Goal: Task Accomplishment & Management: Manage account settings

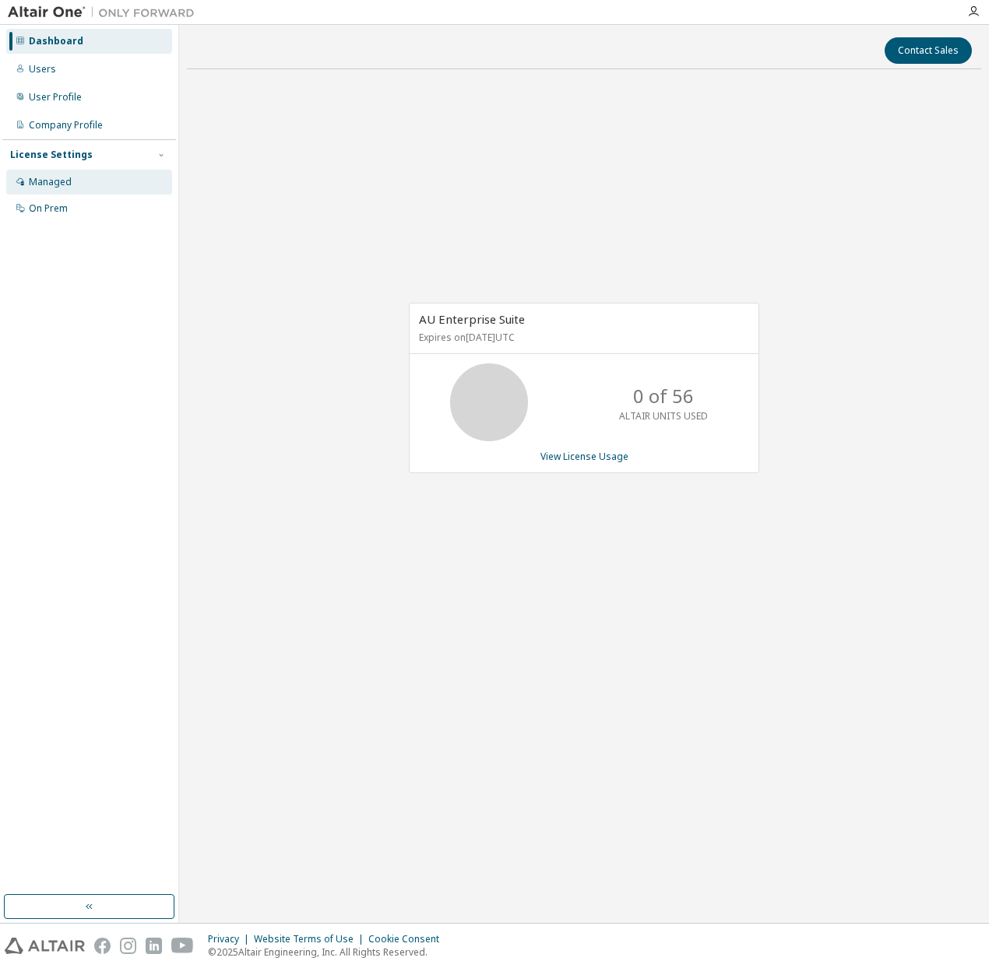
click at [64, 185] on div "Managed" at bounding box center [50, 182] width 43 height 12
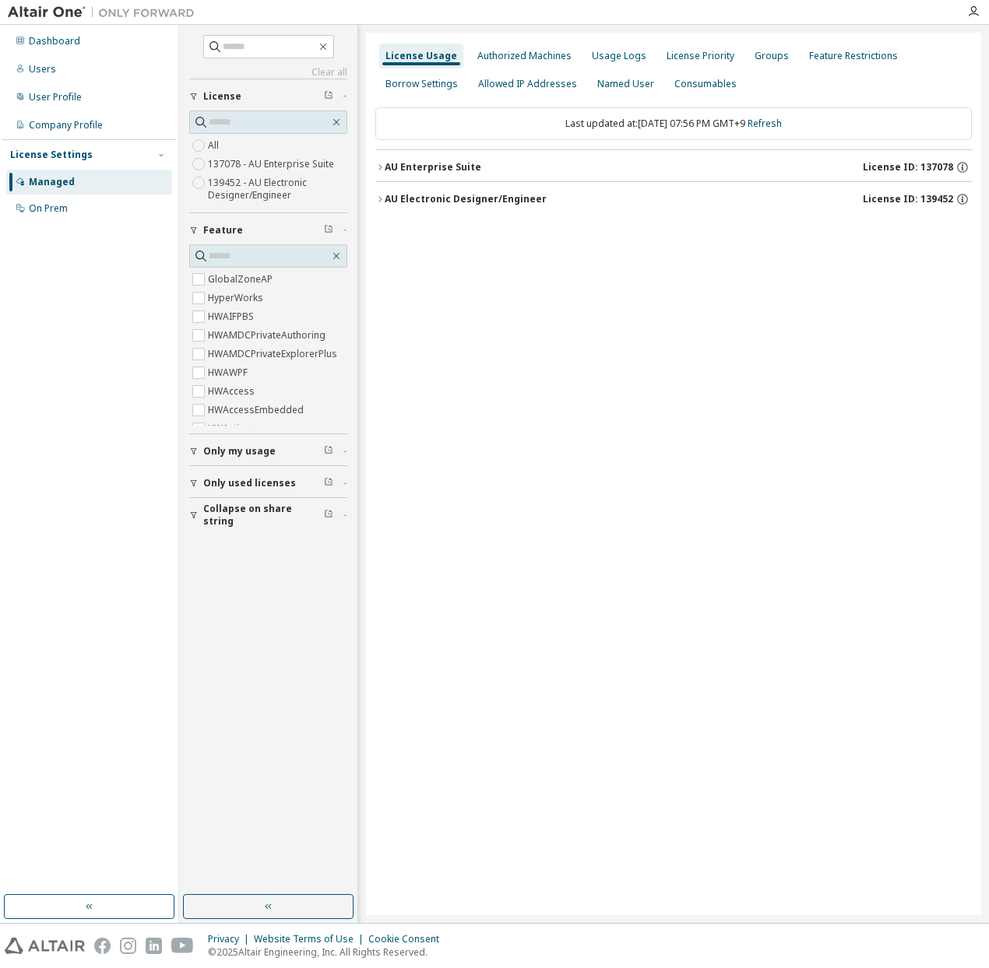
click at [383, 167] on icon "button" at bounding box center [379, 167] width 9 height 9
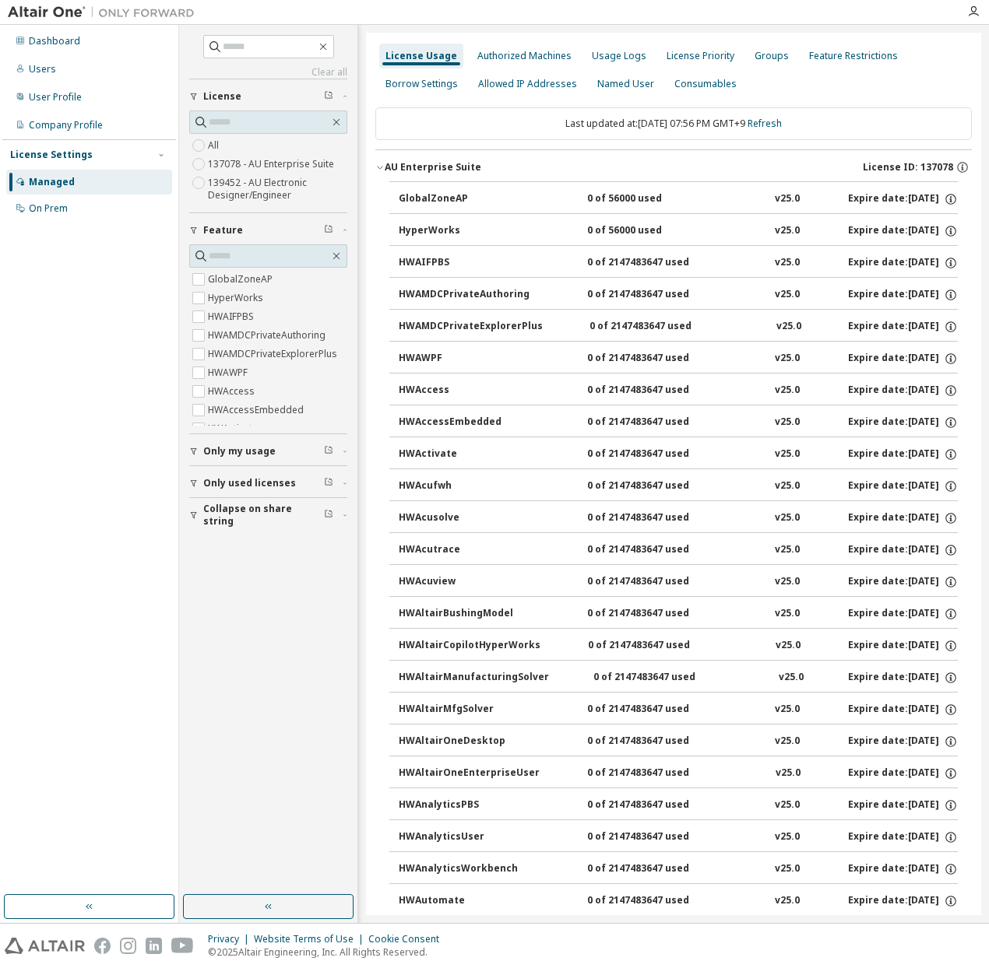
click at [383, 167] on icon "button" at bounding box center [379, 167] width 9 height 9
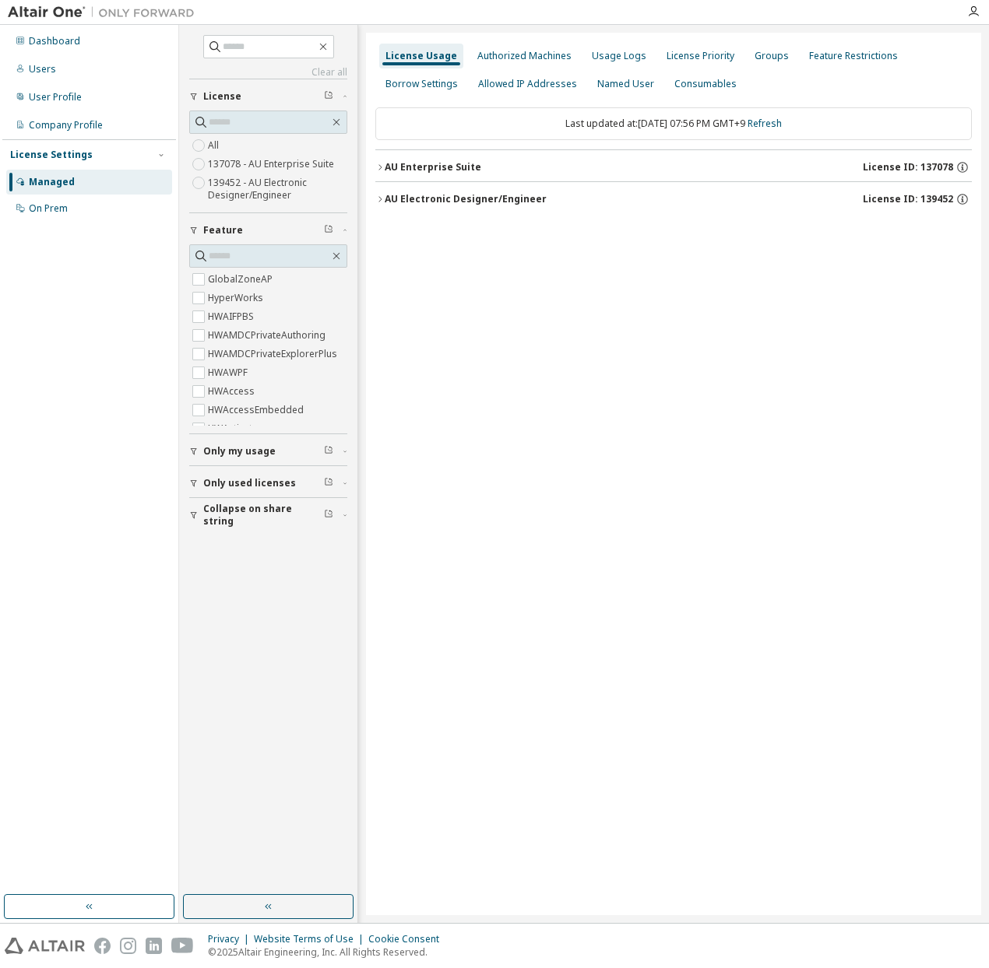
click at [380, 198] on icon "button" at bounding box center [379, 199] width 9 height 9
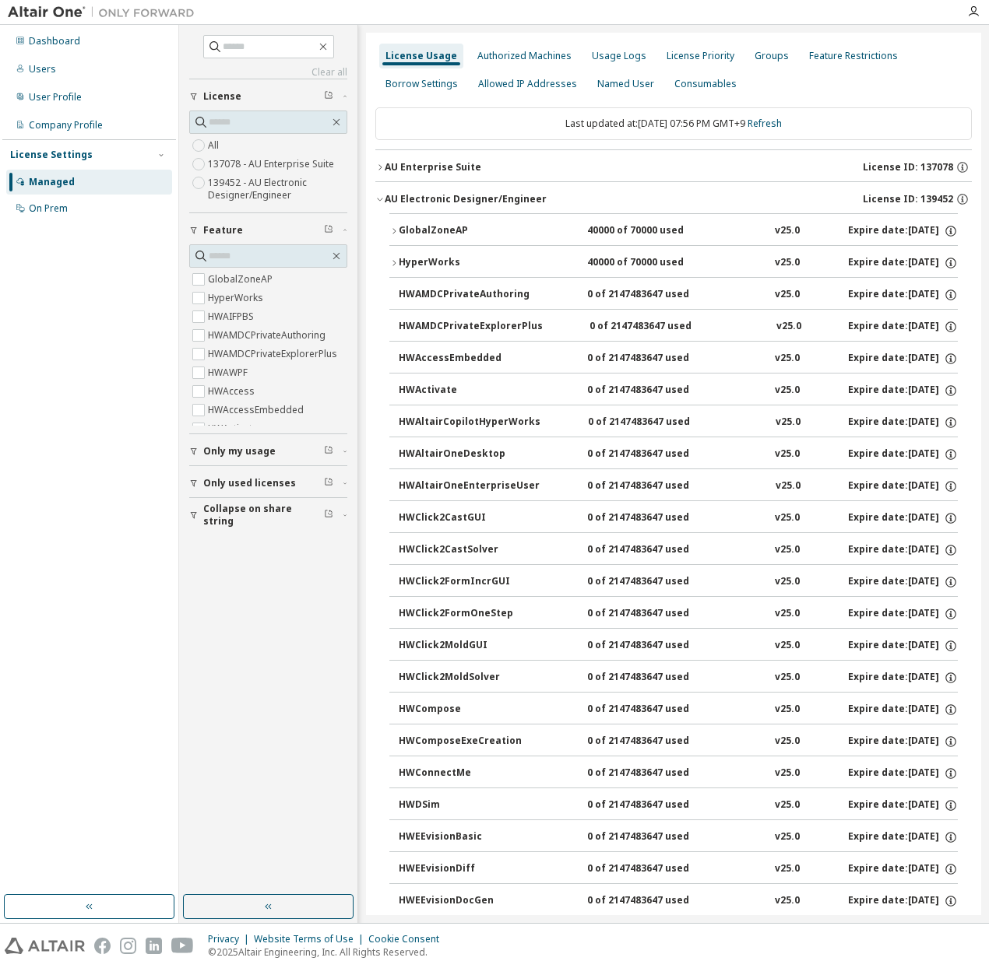
click at [378, 197] on icon "button" at bounding box center [379, 199] width 9 height 9
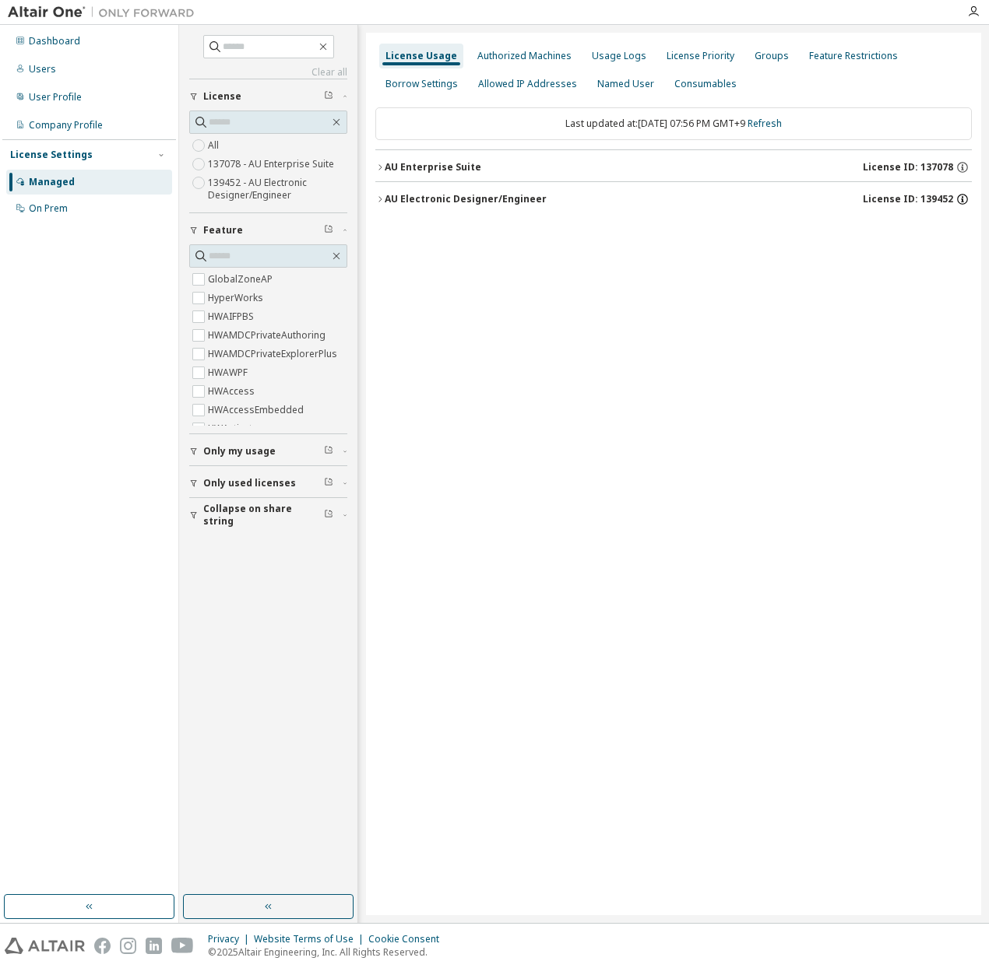
click at [964, 200] on icon "button" at bounding box center [962, 199] width 14 height 14
click at [534, 200] on div "AU Electronic Designer/Engineer" at bounding box center [466, 199] width 162 height 12
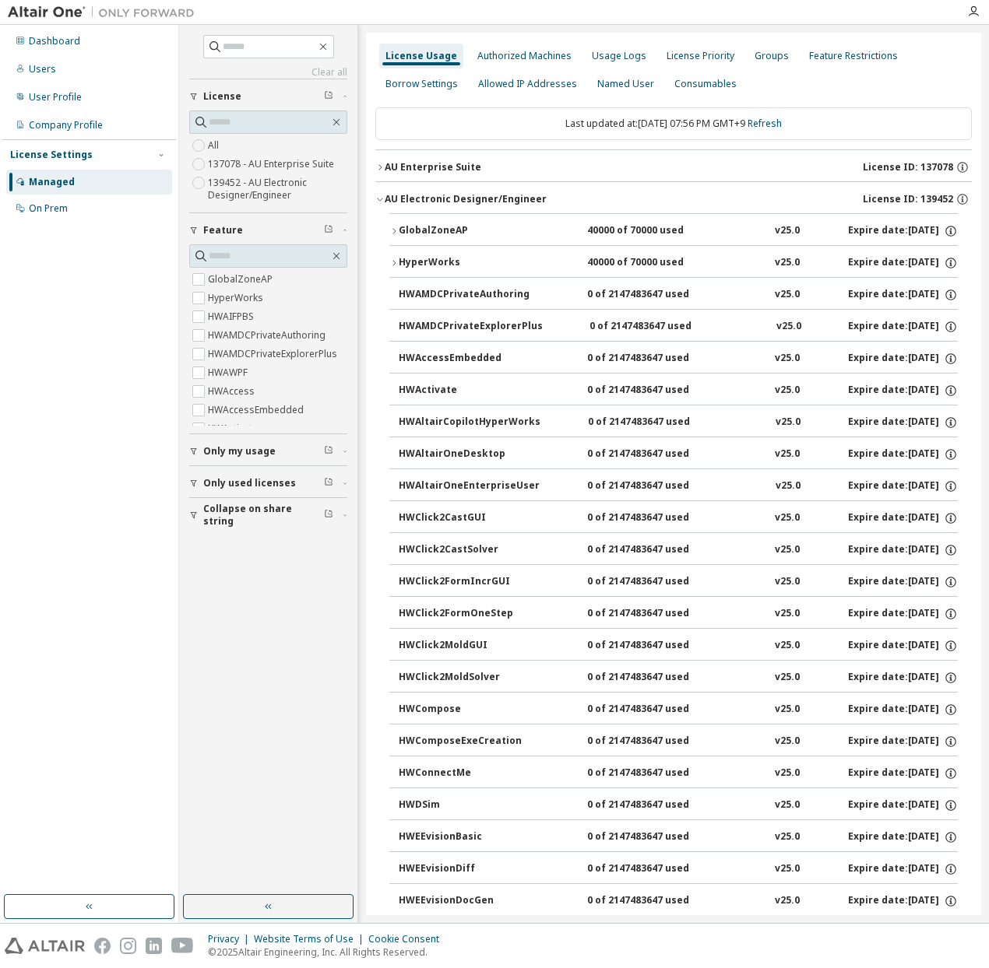
click at [476, 163] on div "AU Enterprise Suite License ID: 137078" at bounding box center [678, 167] width 587 height 14
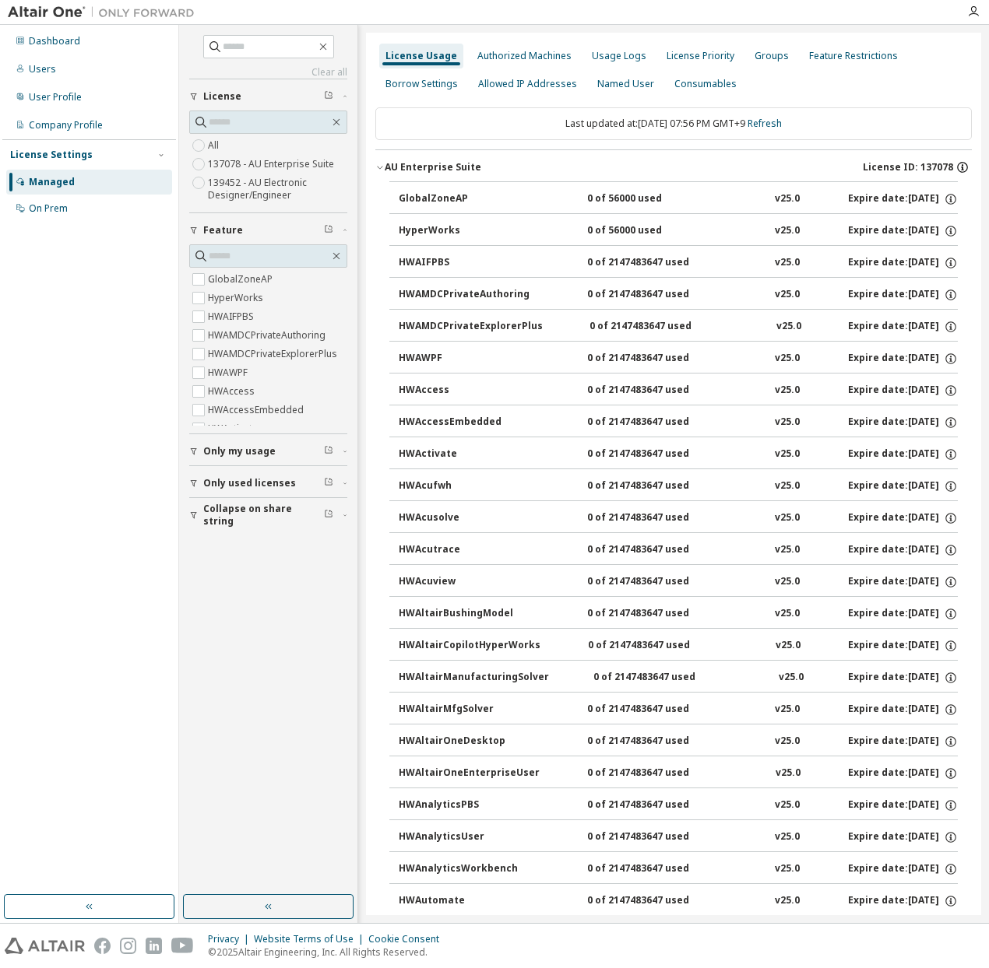
click at [955, 171] on icon "button" at bounding box center [962, 167] width 14 height 14
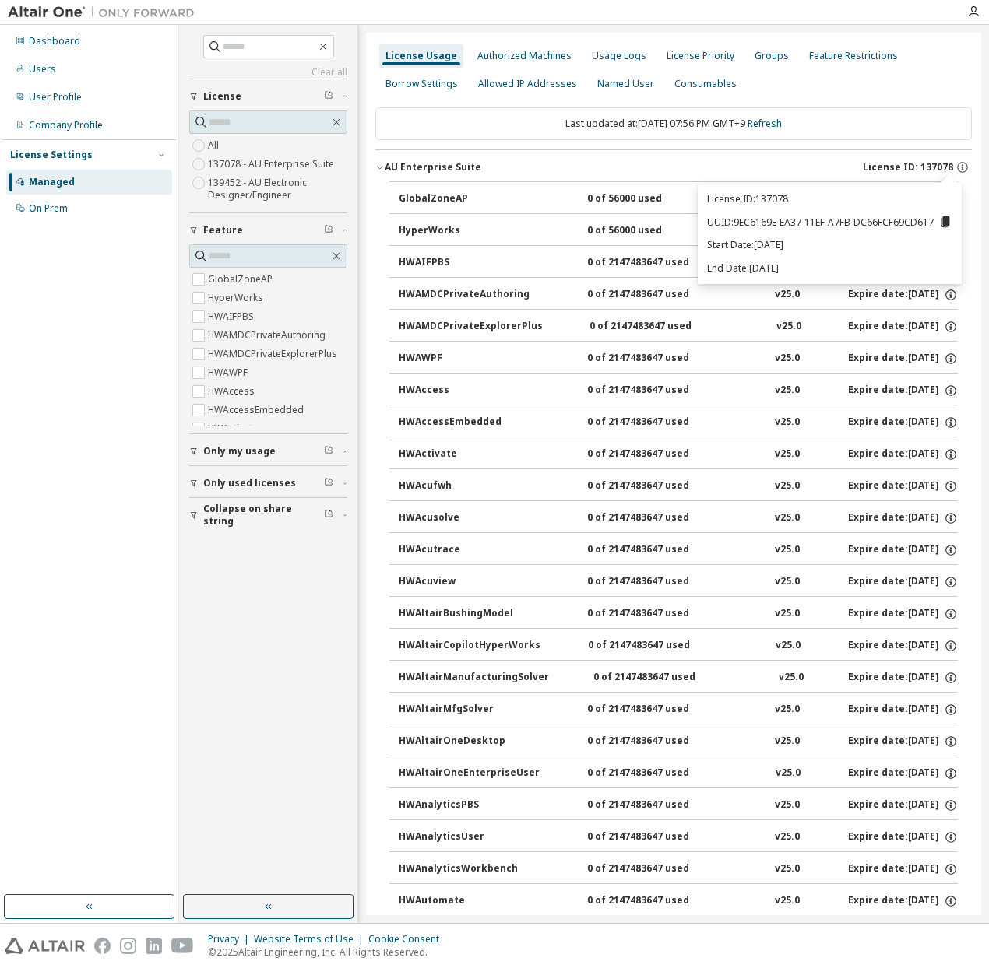
click at [381, 166] on icon "button" at bounding box center [379, 167] width 9 height 9
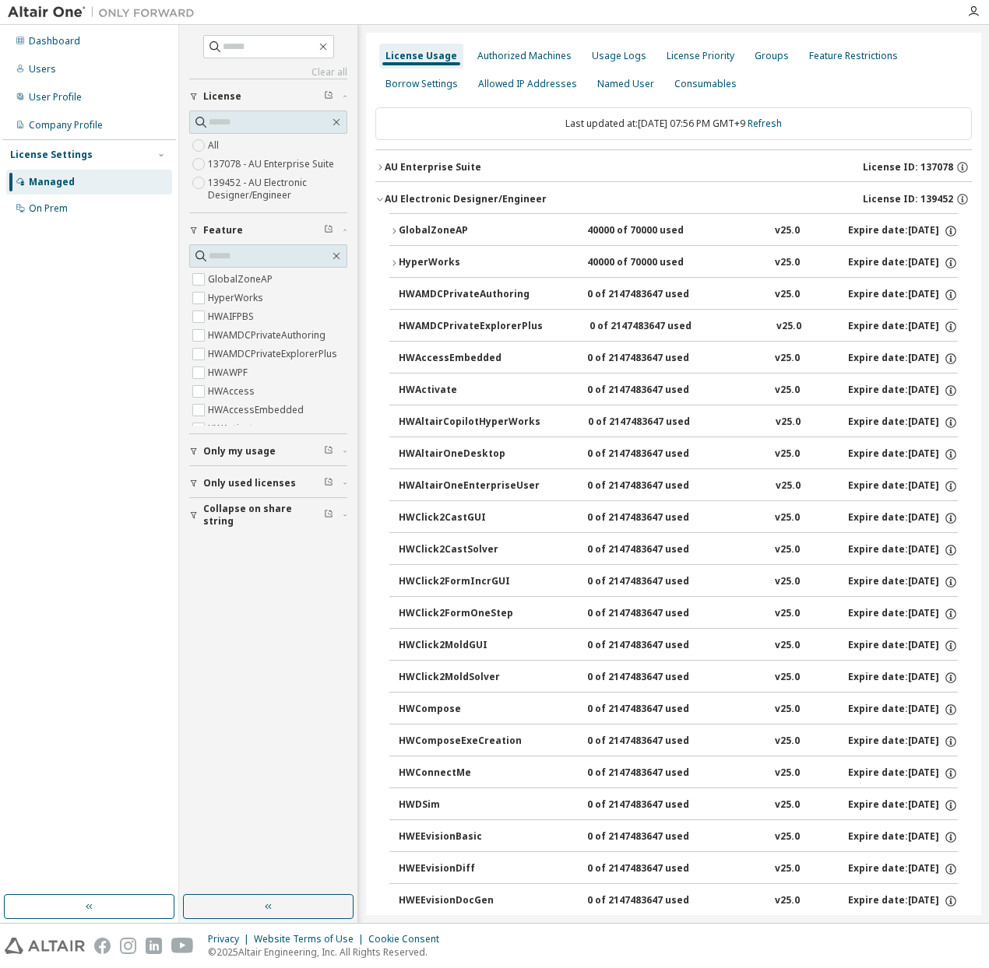
click at [378, 202] on icon "button" at bounding box center [379, 199] width 9 height 9
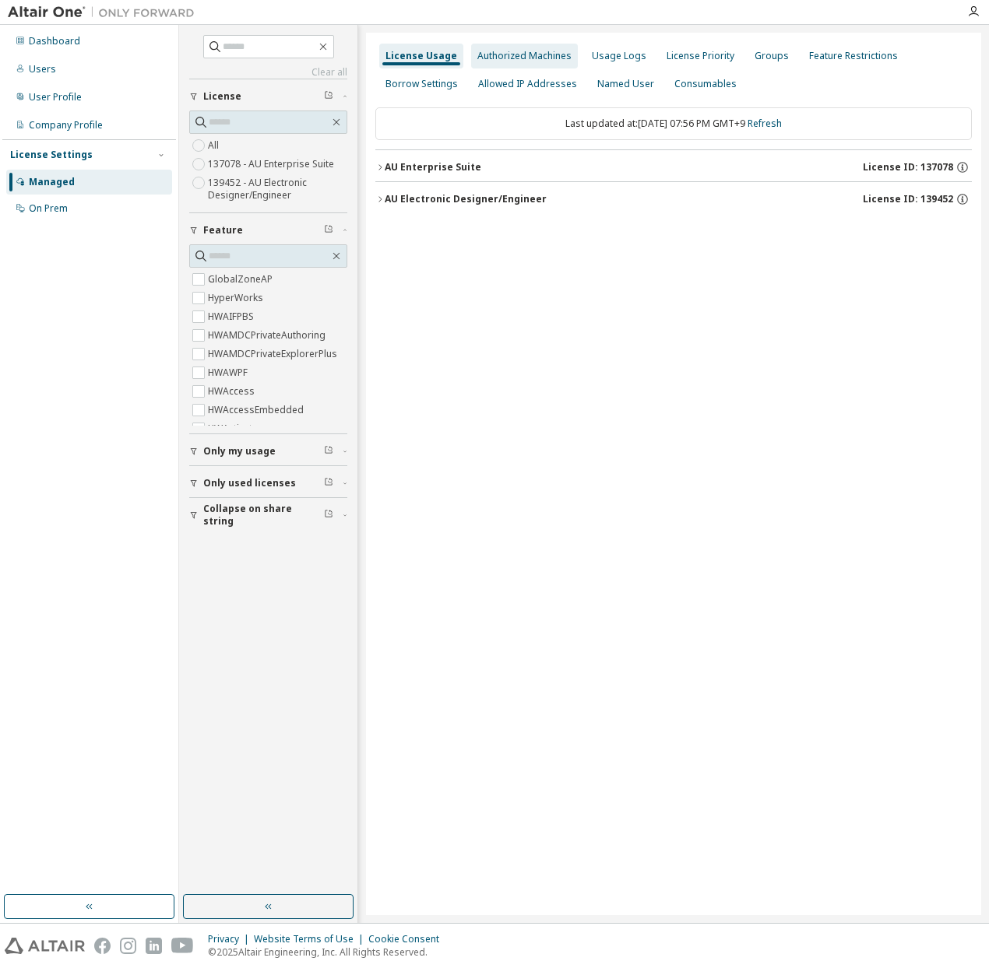
click at [543, 56] on div "Authorized Machines" at bounding box center [524, 56] width 94 height 12
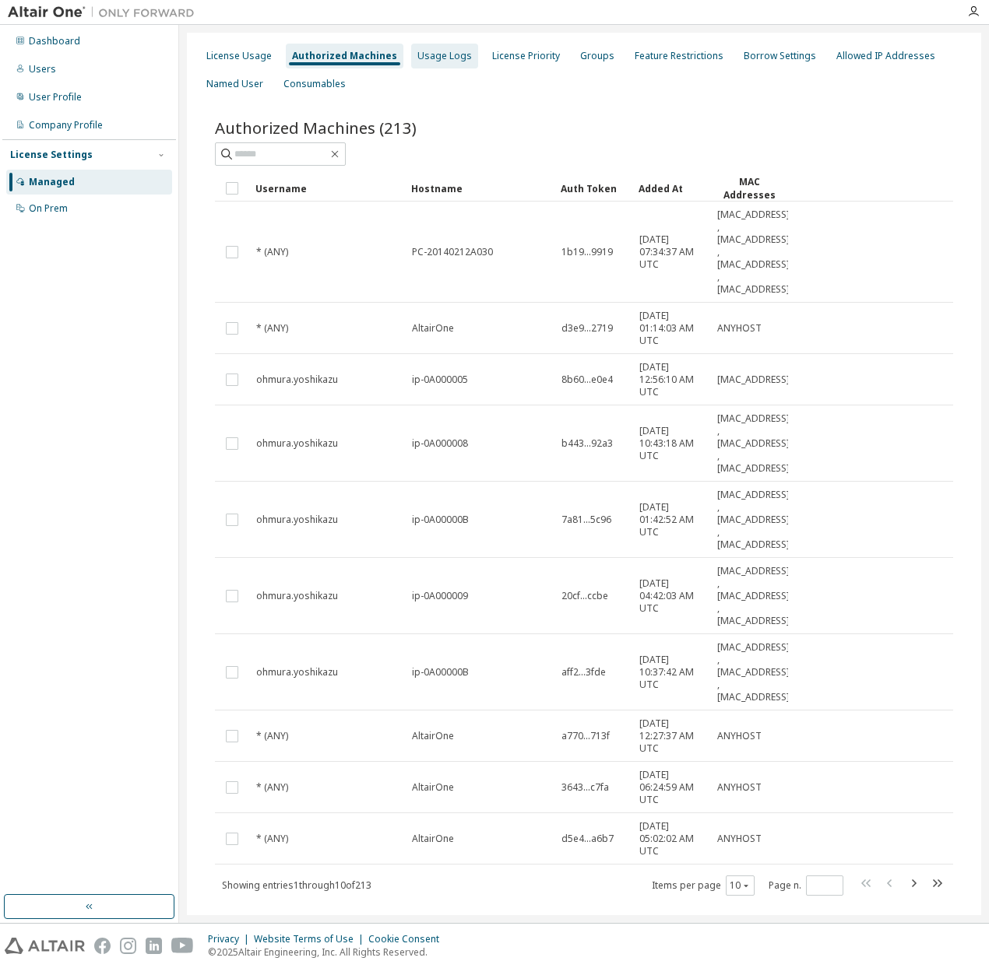
click at [442, 62] on div "Usage Logs" at bounding box center [444, 56] width 67 height 25
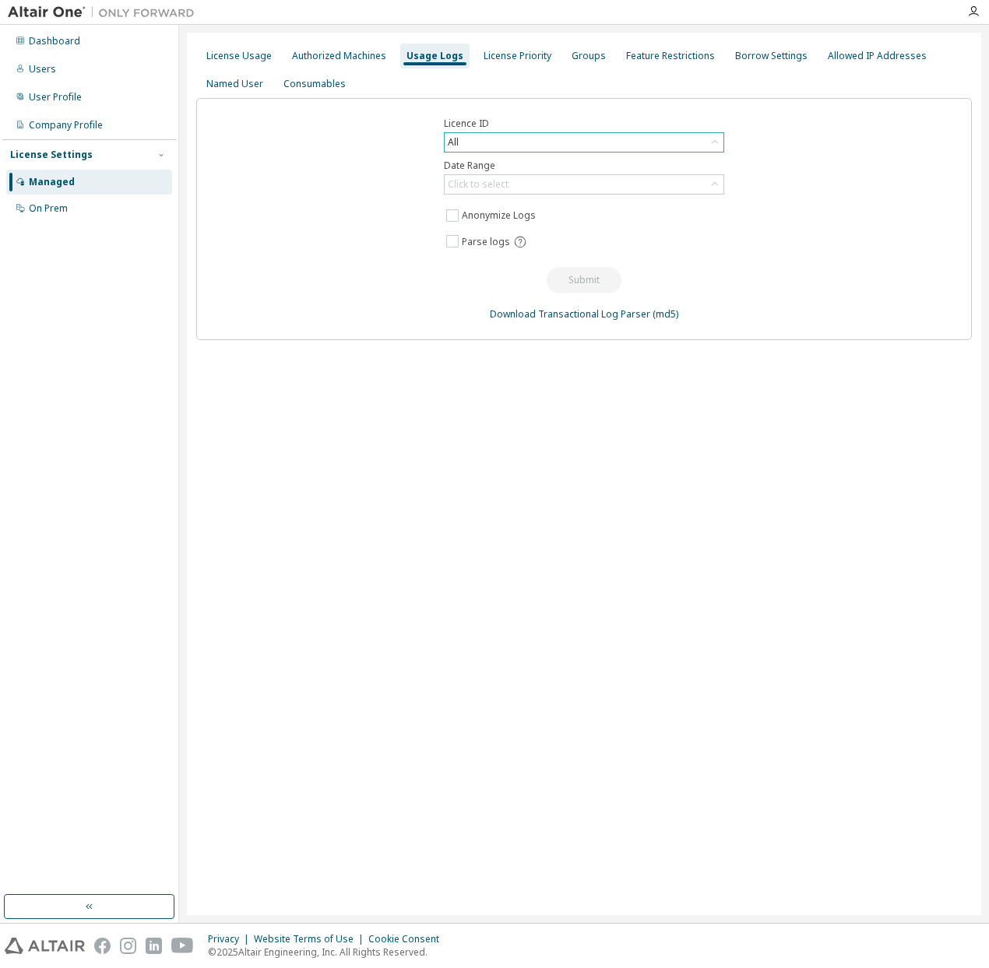
click at [571, 135] on div "All" at bounding box center [583, 142] width 279 height 19
click at [606, 209] on li "71337 - AU Multi-Physics / Mechatronics Engineer (Expired)" at bounding box center [583, 206] width 276 height 20
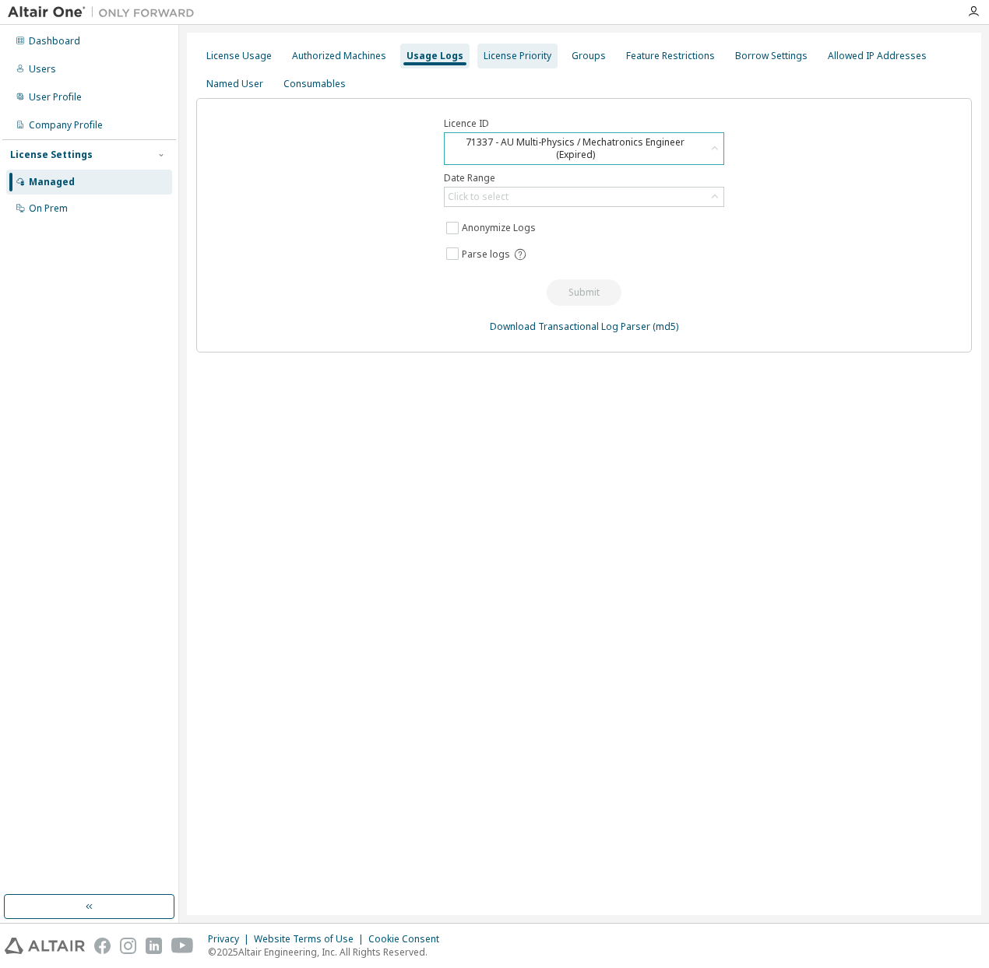
click at [514, 61] on div "License Priority" at bounding box center [517, 56] width 68 height 12
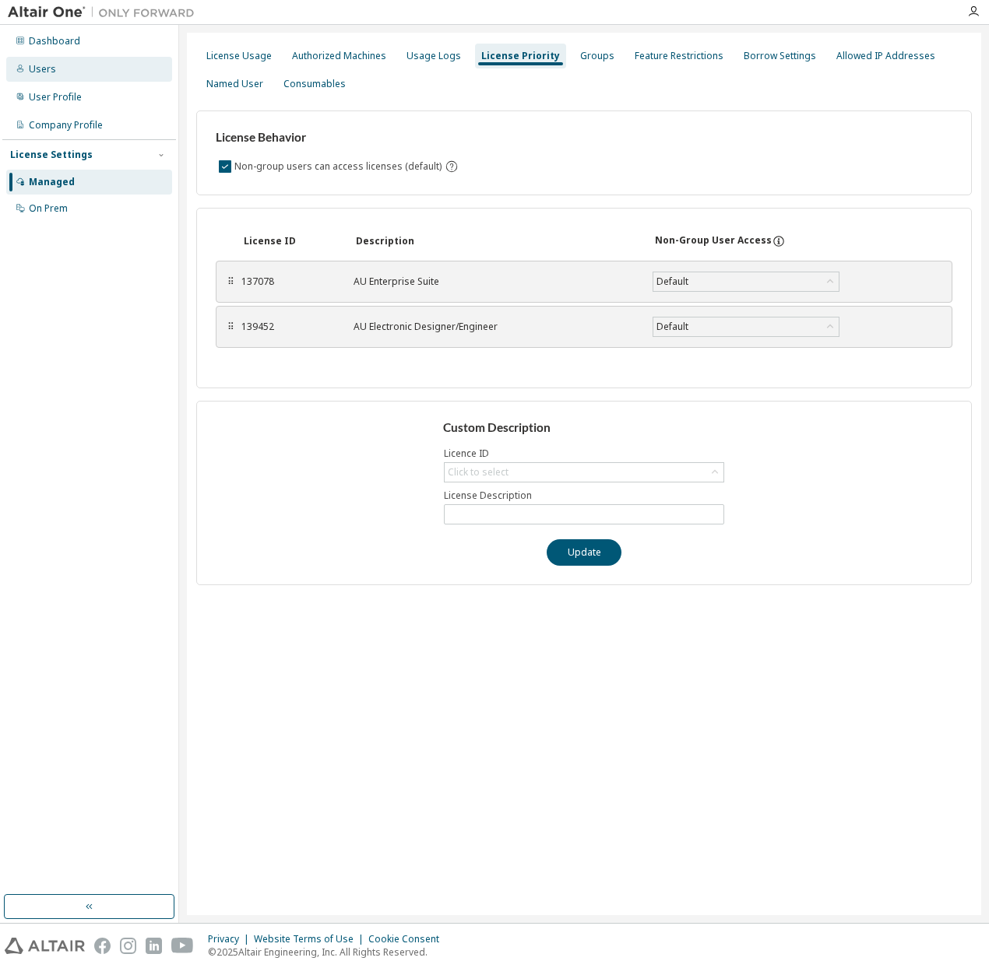
click at [50, 68] on div "Users" at bounding box center [42, 69] width 27 height 12
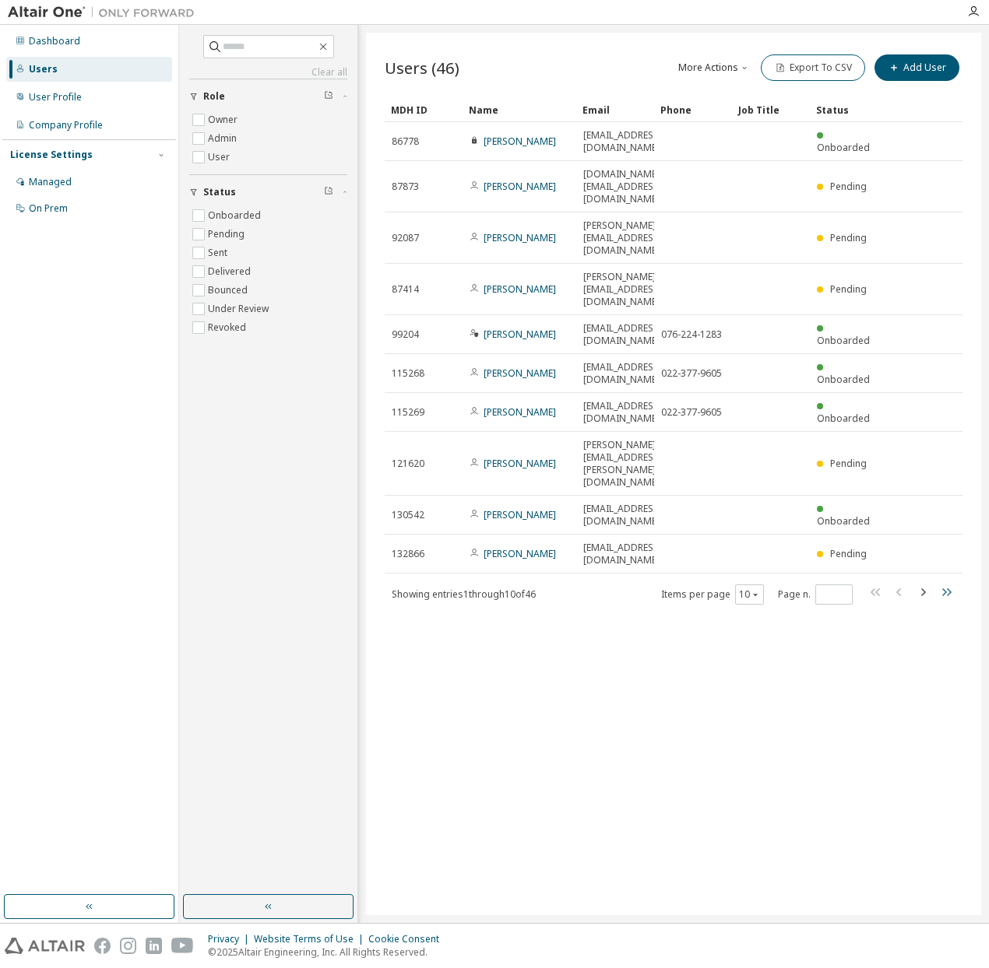
click at [943, 583] on icon "button" at bounding box center [945, 592] width 19 height 19
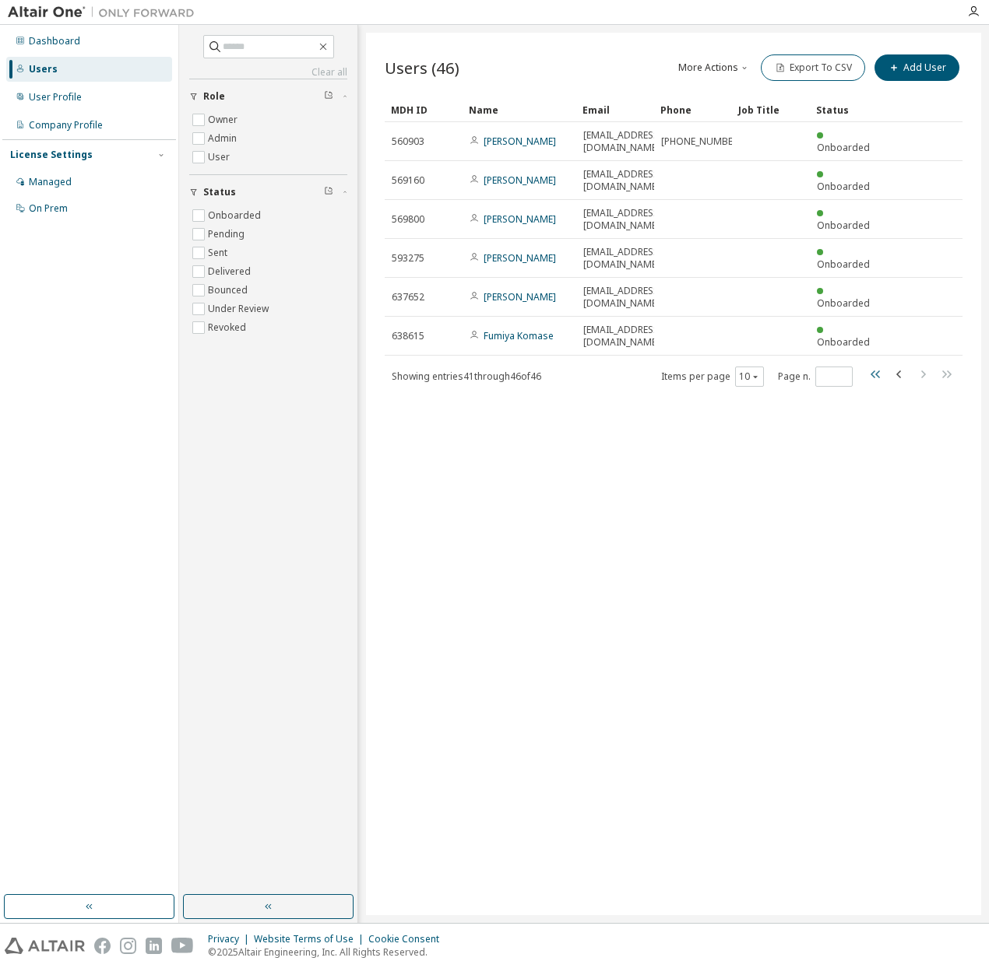
click at [874, 371] on icon "button" at bounding box center [874, 375] width 9 height 8
type input "*"
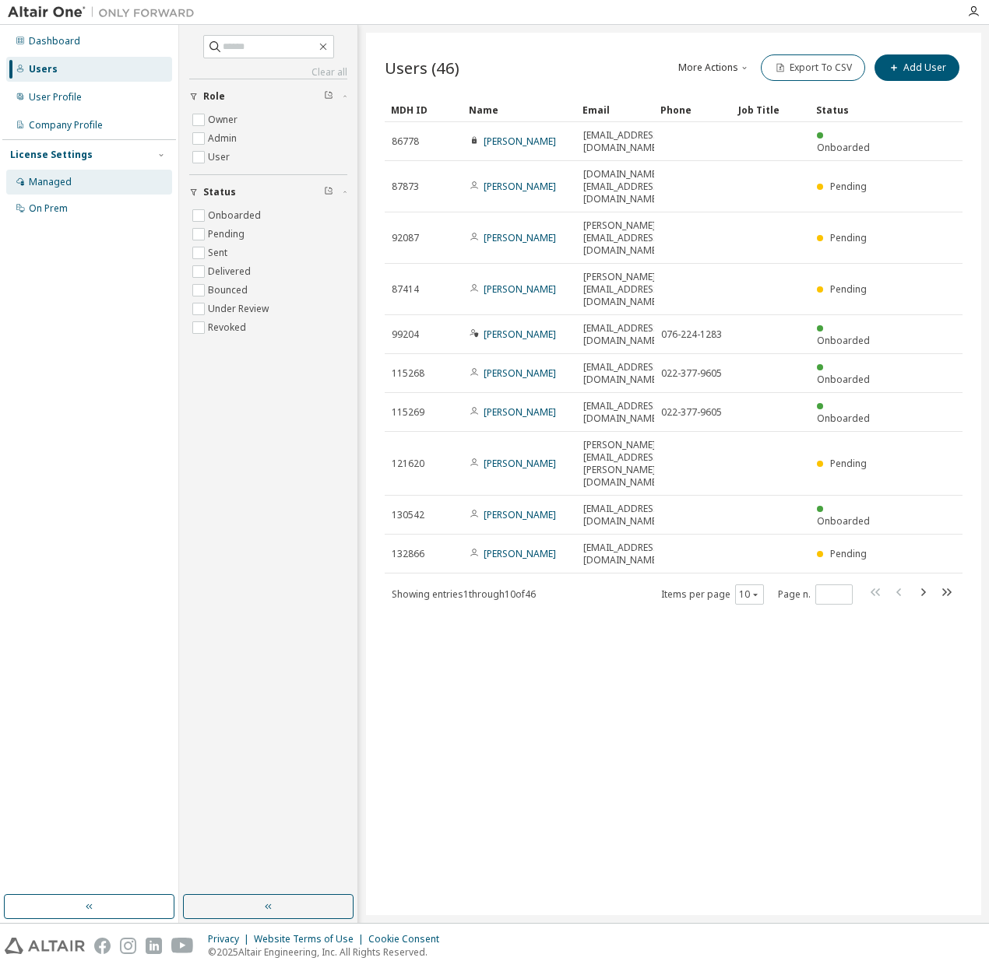
click at [62, 185] on div "Managed" at bounding box center [50, 182] width 43 height 12
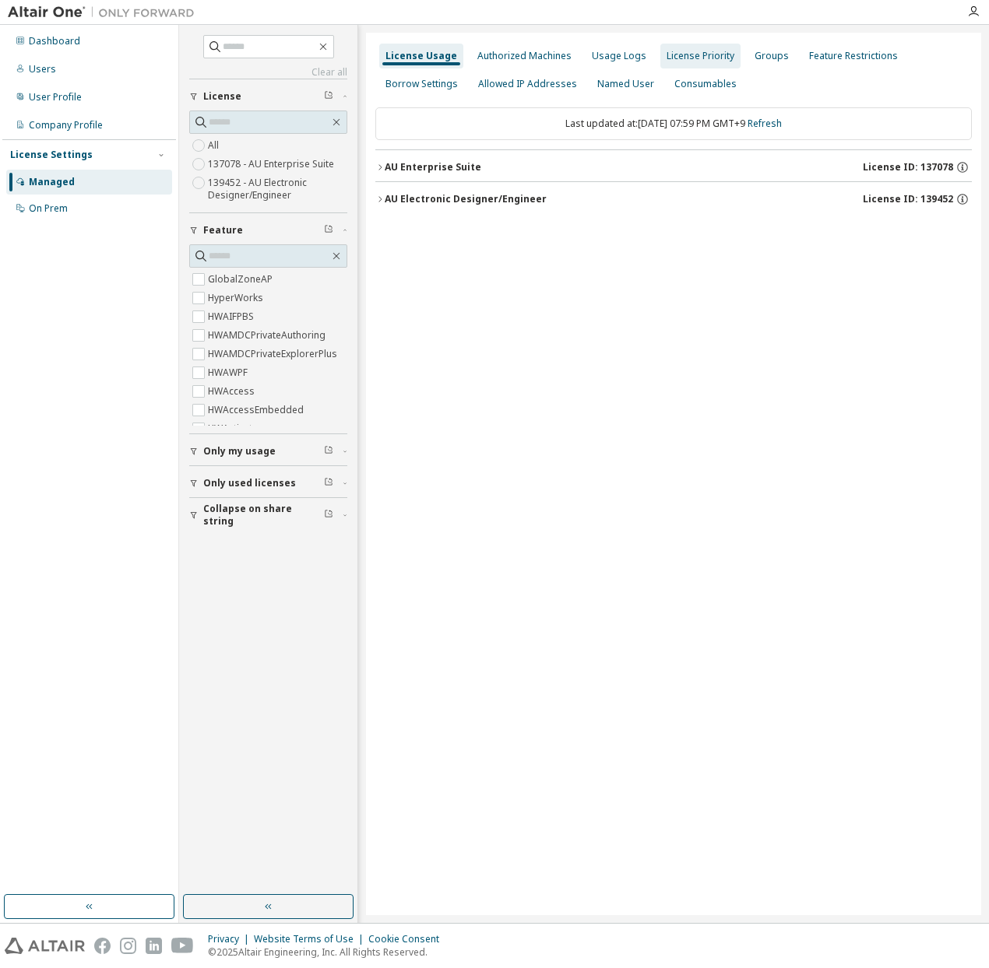
click at [704, 62] on div "License Priority" at bounding box center [700, 56] width 80 height 25
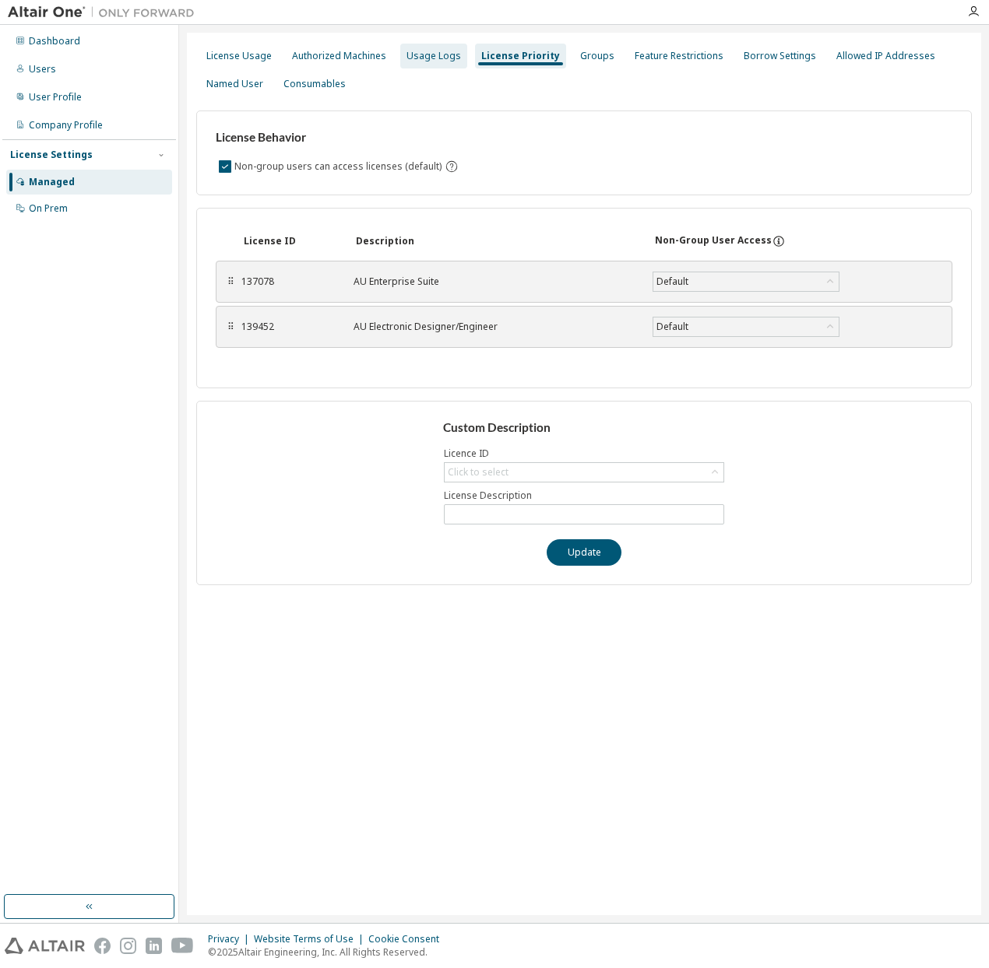
click at [407, 61] on div "Usage Logs" at bounding box center [433, 56] width 54 height 12
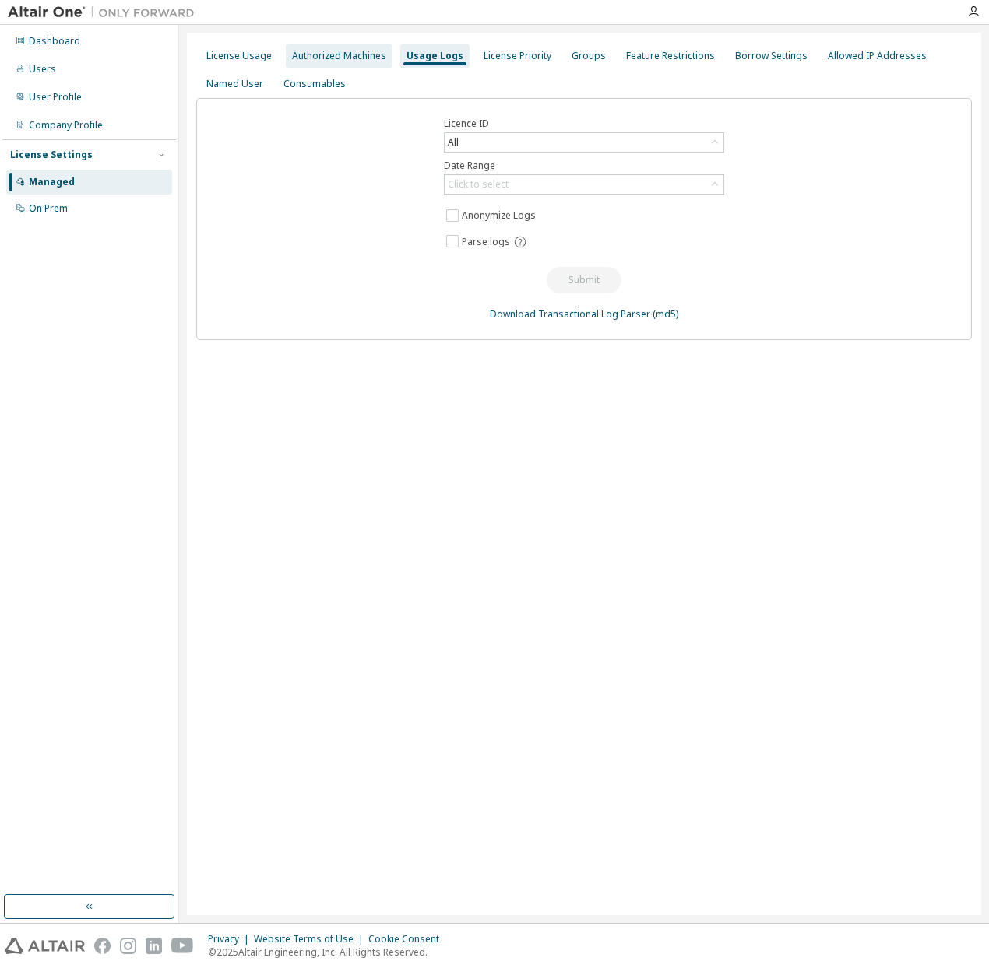
click at [349, 65] on div "Authorized Machines" at bounding box center [339, 56] width 107 height 25
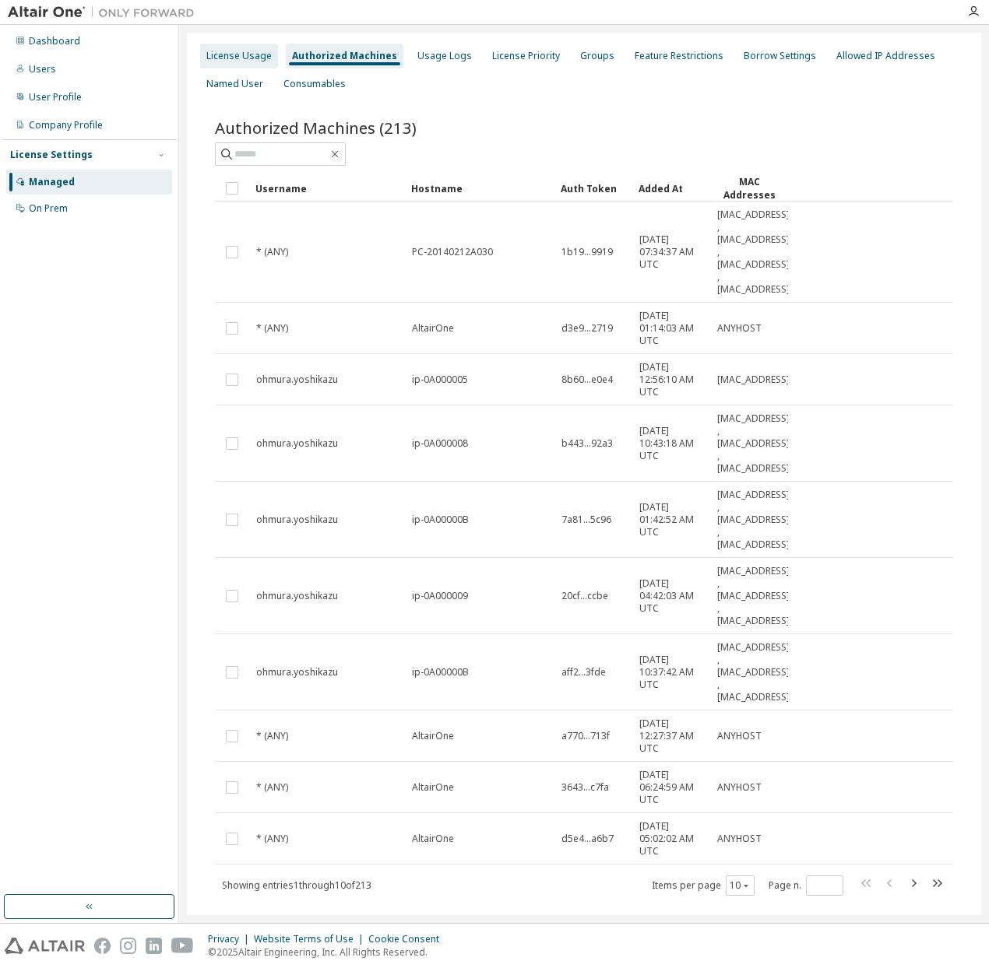
click at [251, 52] on div "License Usage" at bounding box center [238, 56] width 65 height 12
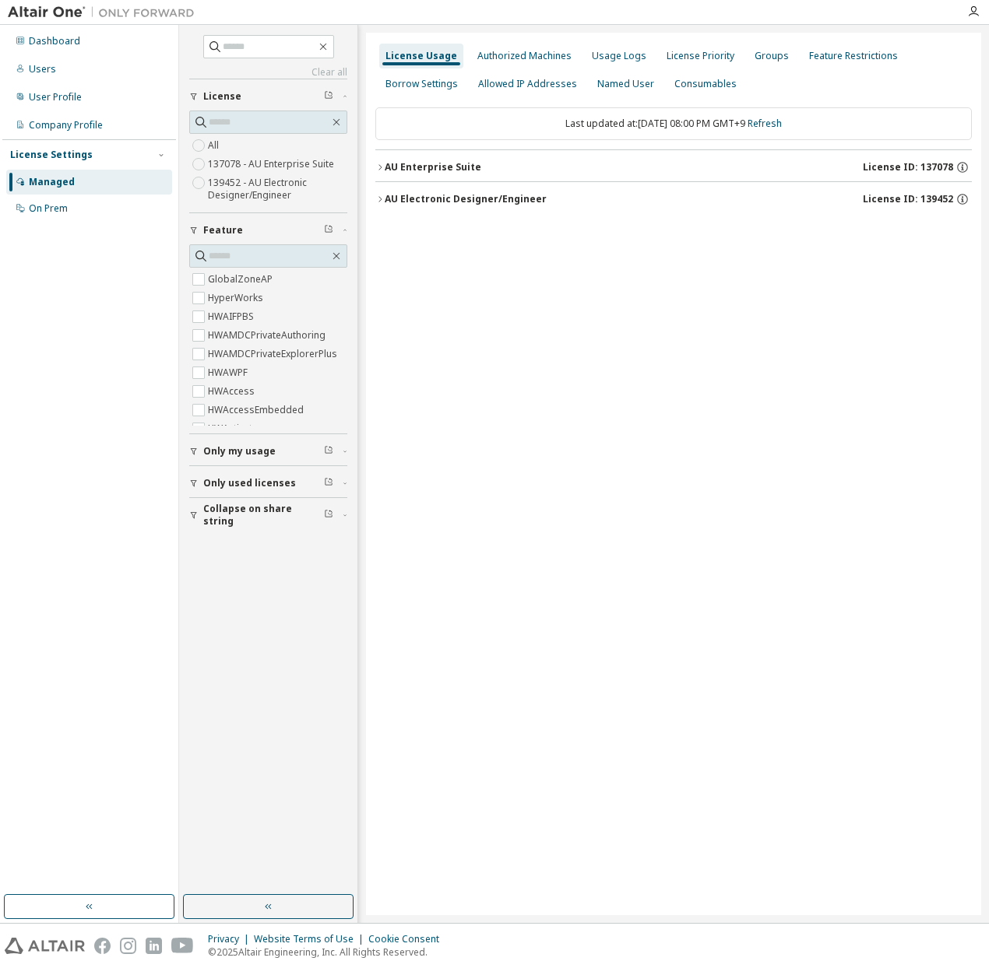
click at [380, 168] on icon "button" at bounding box center [379, 167] width 9 height 9
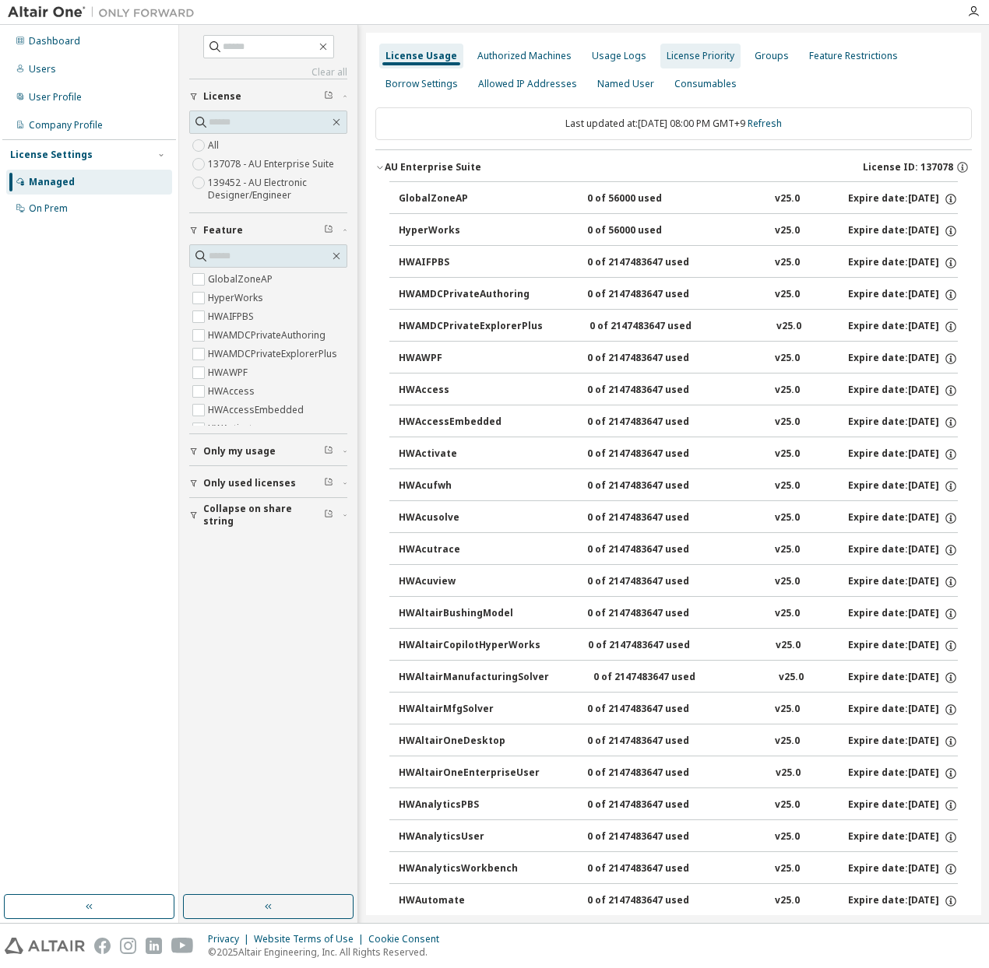
click at [669, 56] on div "License Priority" at bounding box center [700, 56] width 68 height 12
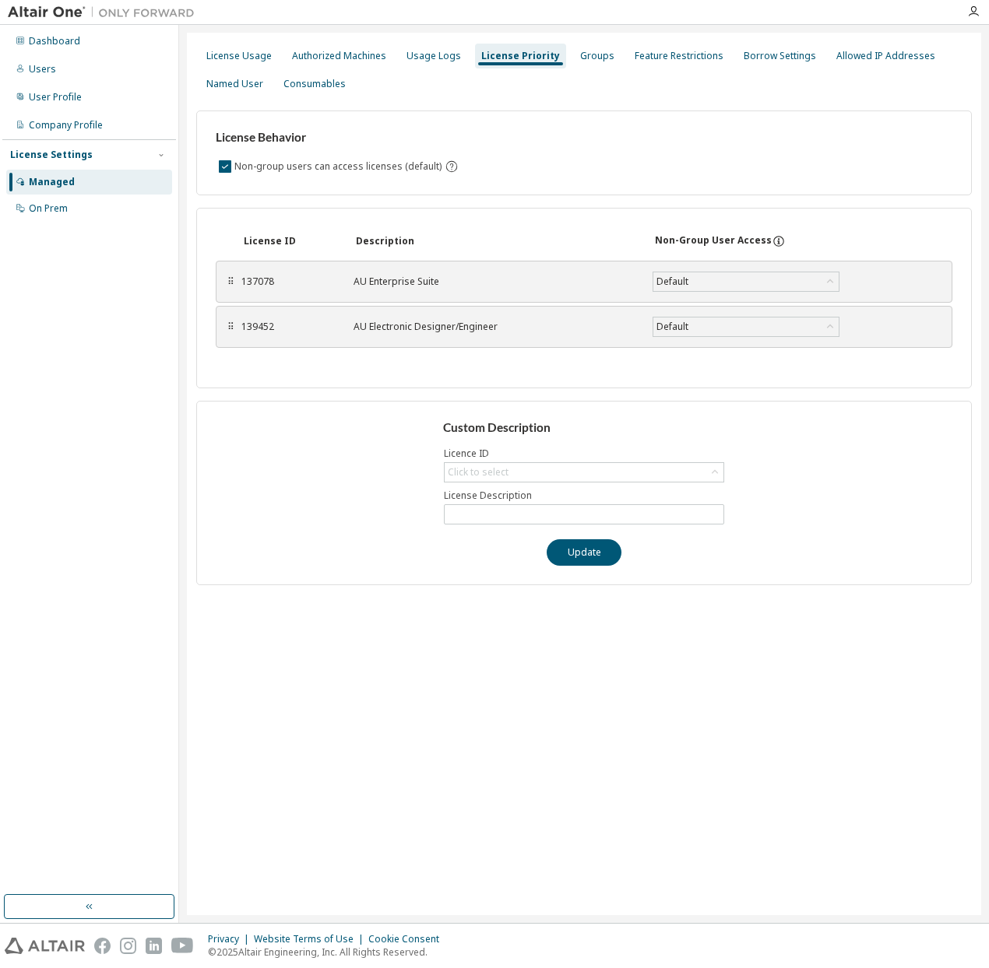
click at [290, 279] on div "137078" at bounding box center [287, 282] width 93 height 12
drag, startPoint x: 279, startPoint y: 285, endPoint x: 237, endPoint y: 269, distance: 44.8
click at [237, 269] on div "⠿ 137078 AU Enterprise Suite Default Save" at bounding box center [584, 282] width 736 height 42
copy div "137078"
click at [581, 473] on div "Click to select" at bounding box center [583, 472] width 279 height 19
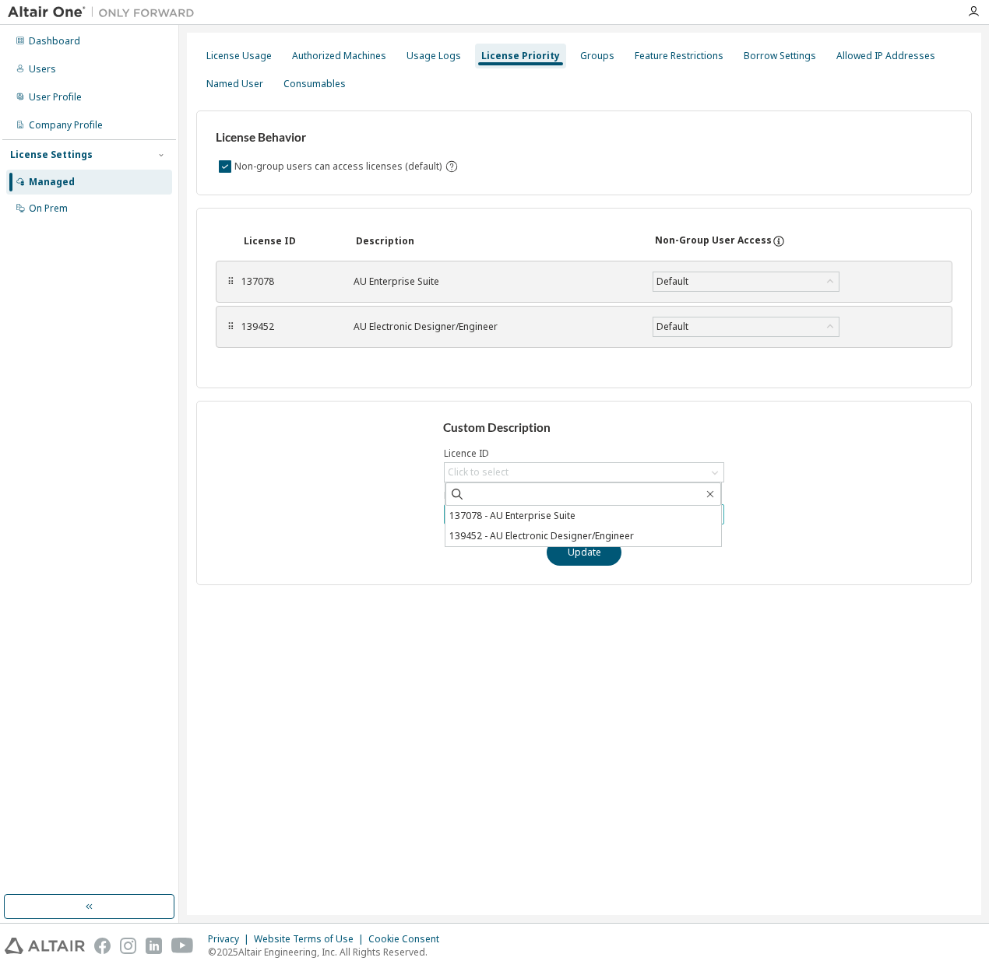
click at [558, 509] on li "137078 - AU Enterprise Suite" at bounding box center [583, 516] width 276 height 20
type input "**********"
click at [548, 519] on input "**********" at bounding box center [584, 514] width 272 height 12
click at [585, 61] on div "Groups" at bounding box center [597, 56] width 34 height 12
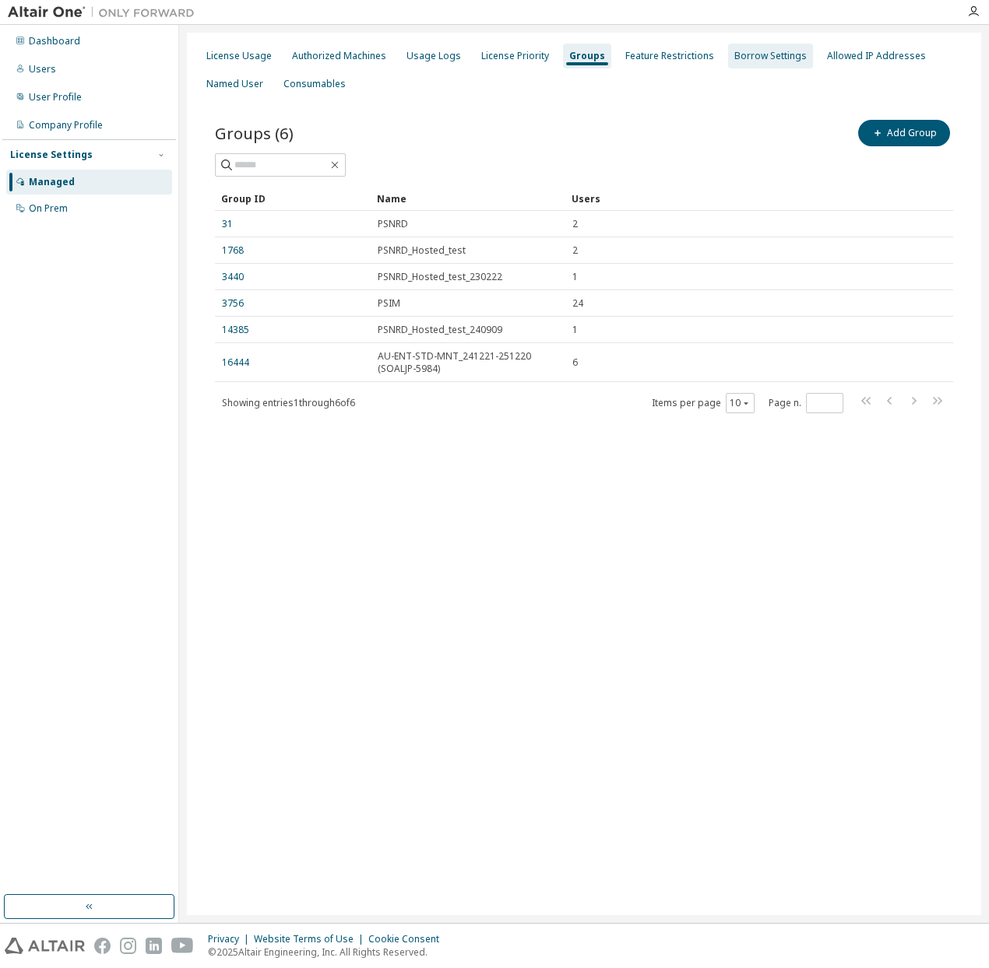
click at [755, 68] on div "Borrow Settings" at bounding box center [770, 56] width 85 height 25
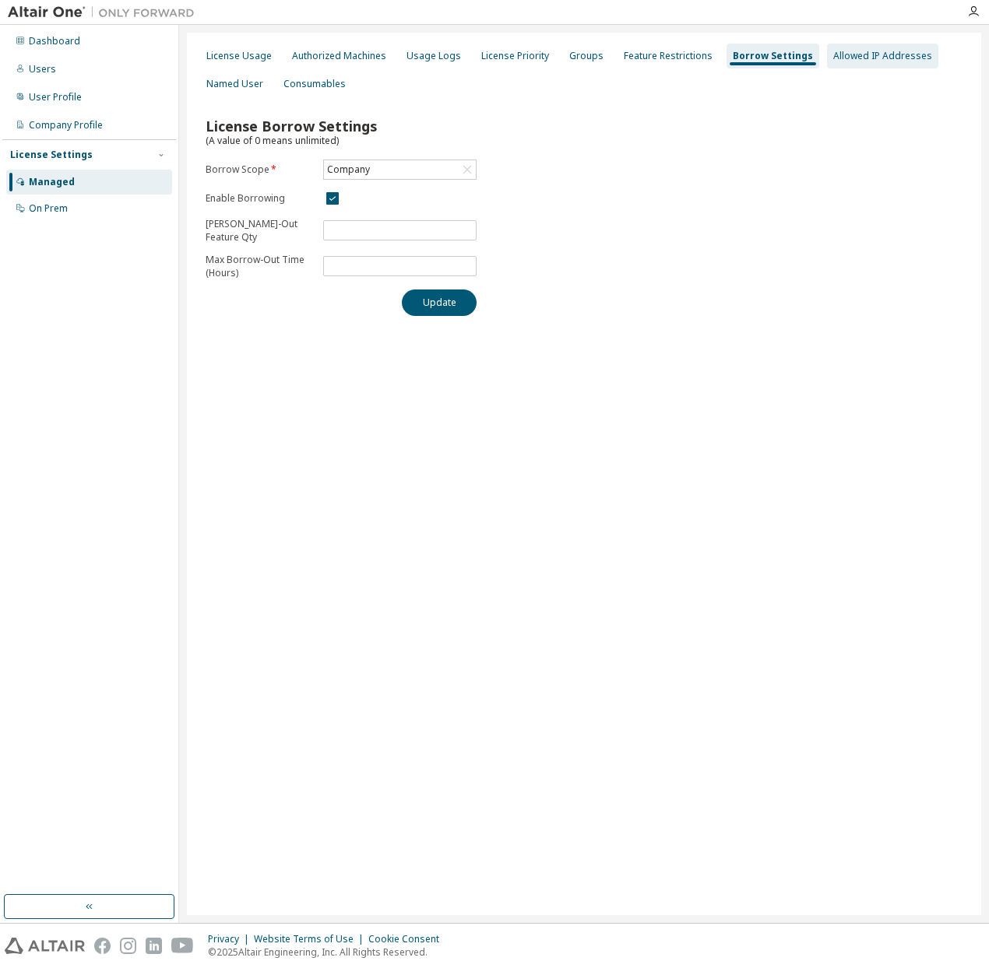
click at [889, 66] on div "Allowed IP Addresses" at bounding box center [882, 56] width 111 height 25
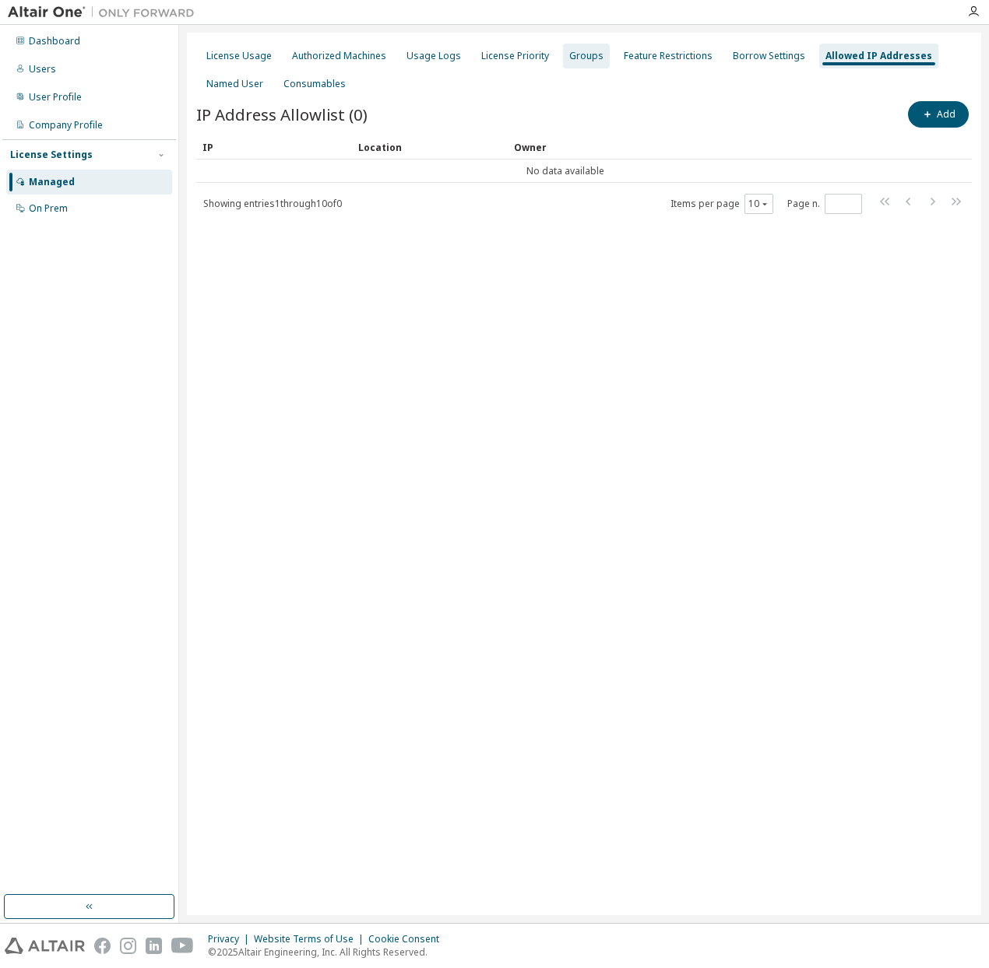
click at [571, 58] on div "Groups" at bounding box center [586, 56] width 34 height 12
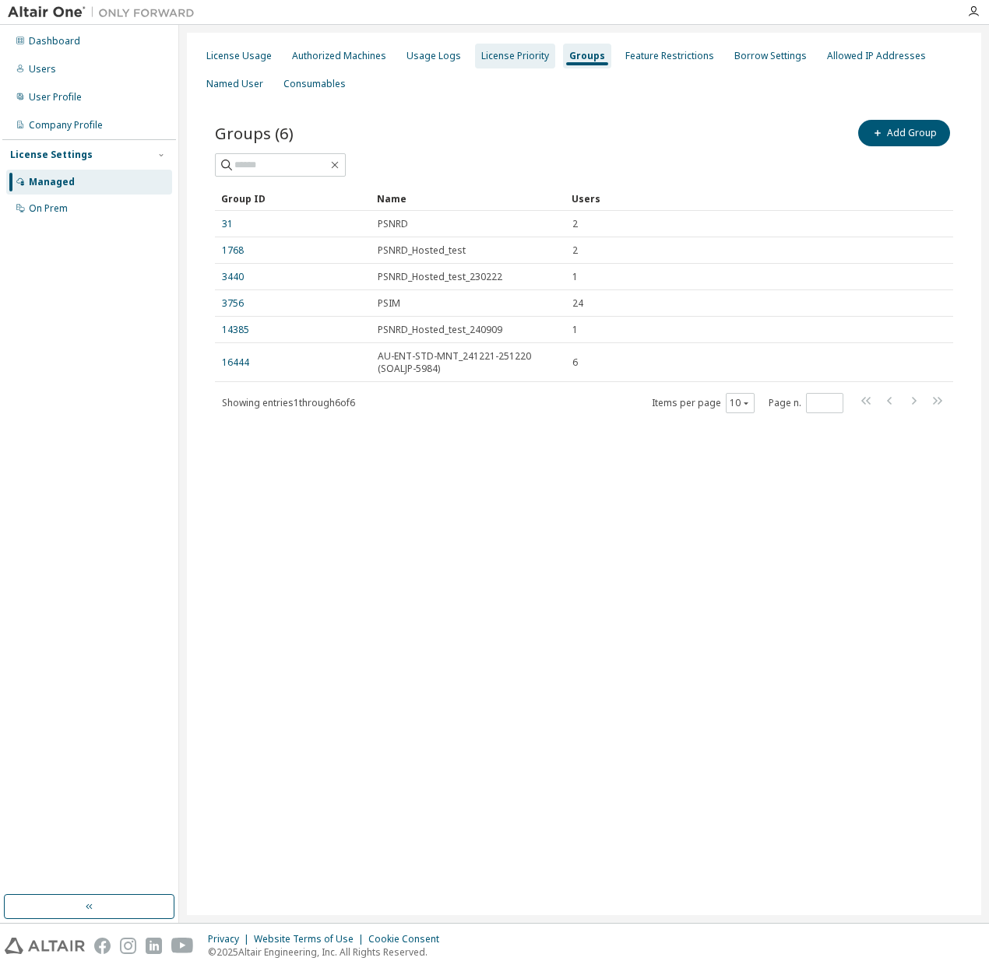
click at [515, 61] on div "License Priority" at bounding box center [515, 56] width 68 height 12
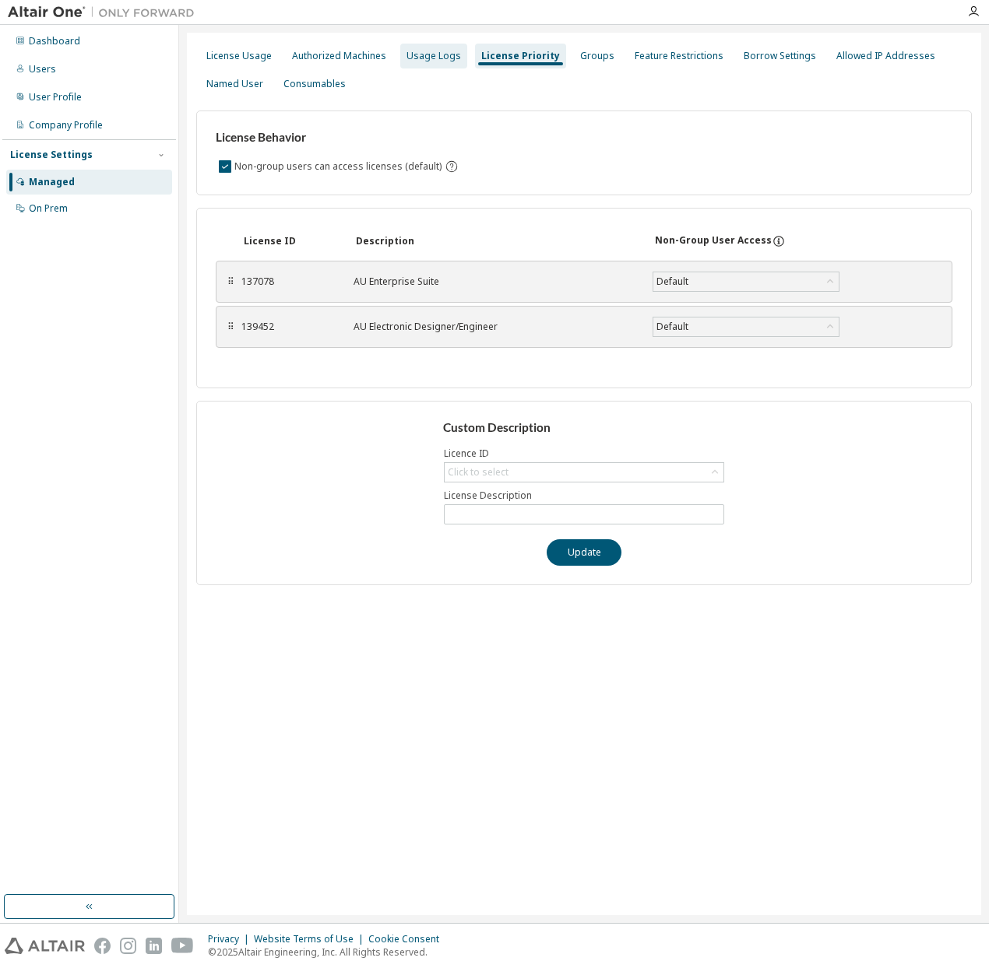
click at [429, 61] on div "Usage Logs" at bounding box center [433, 56] width 54 height 12
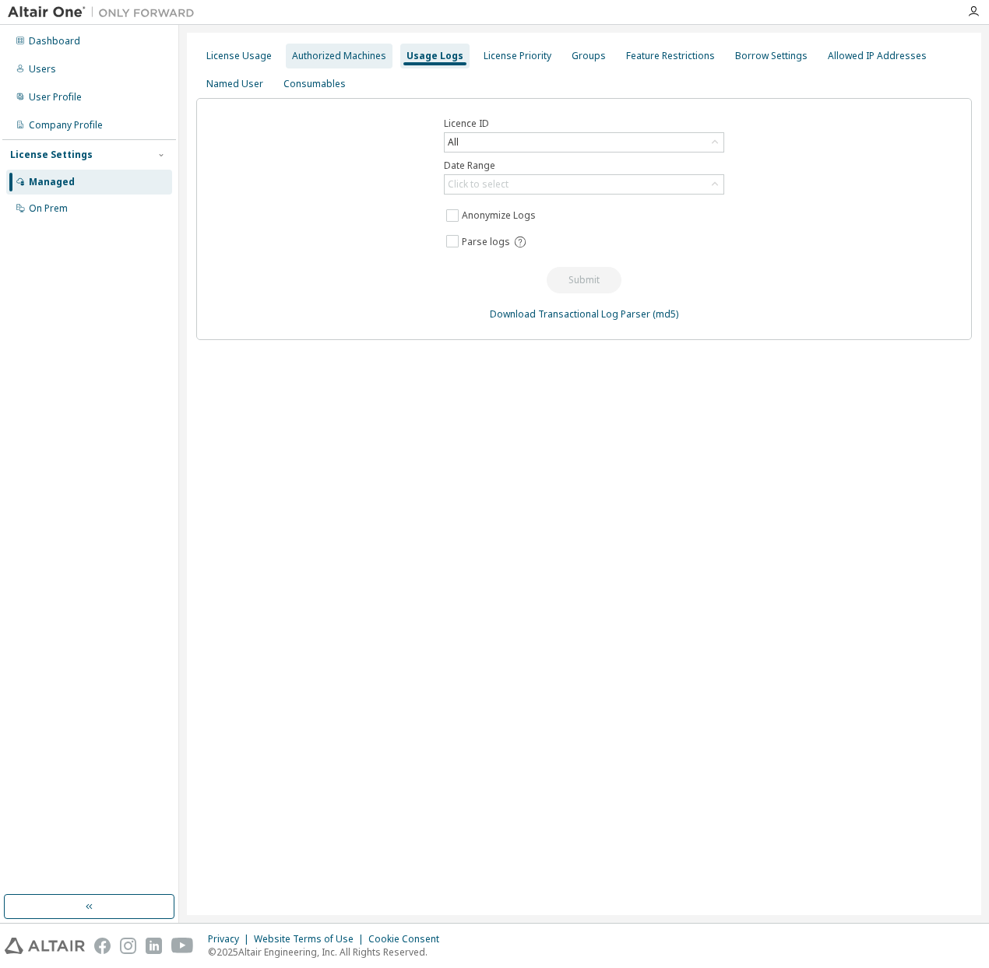
click at [361, 66] on div "Authorized Machines" at bounding box center [339, 56] width 107 height 25
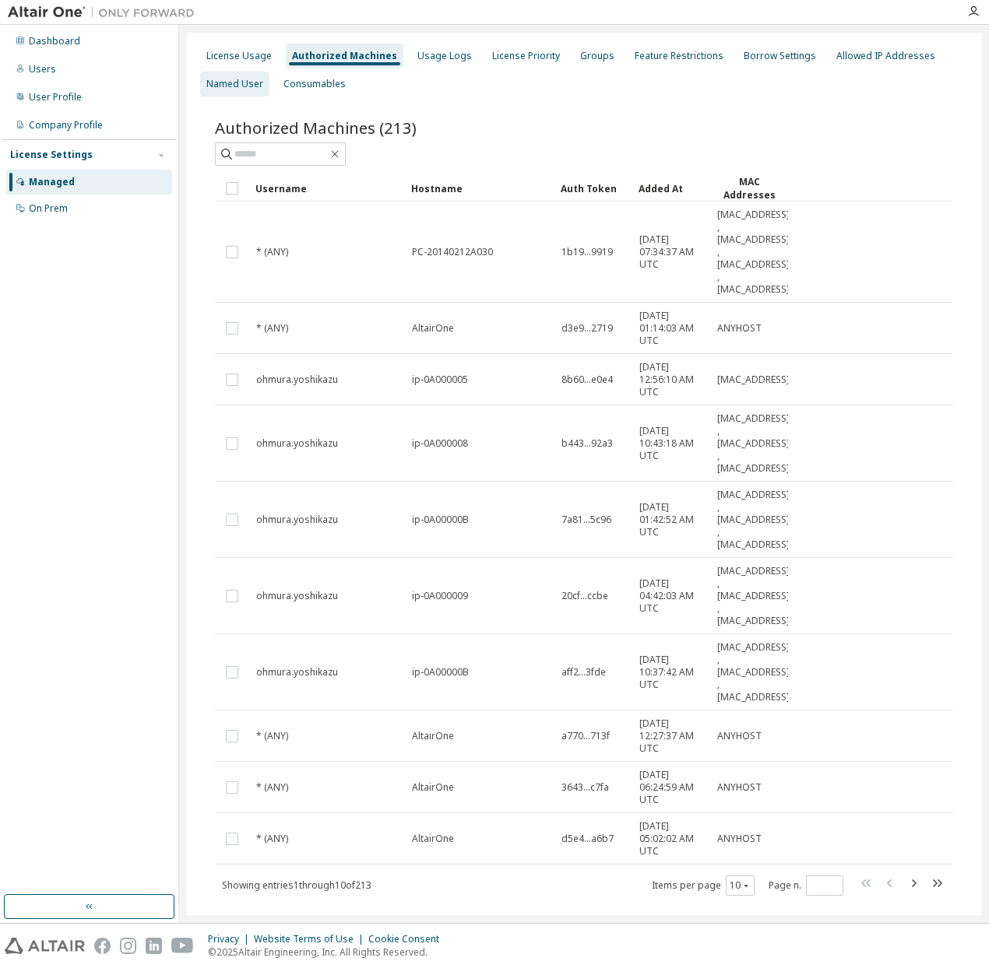
click at [245, 88] on div "Named User" at bounding box center [234, 84] width 57 height 12
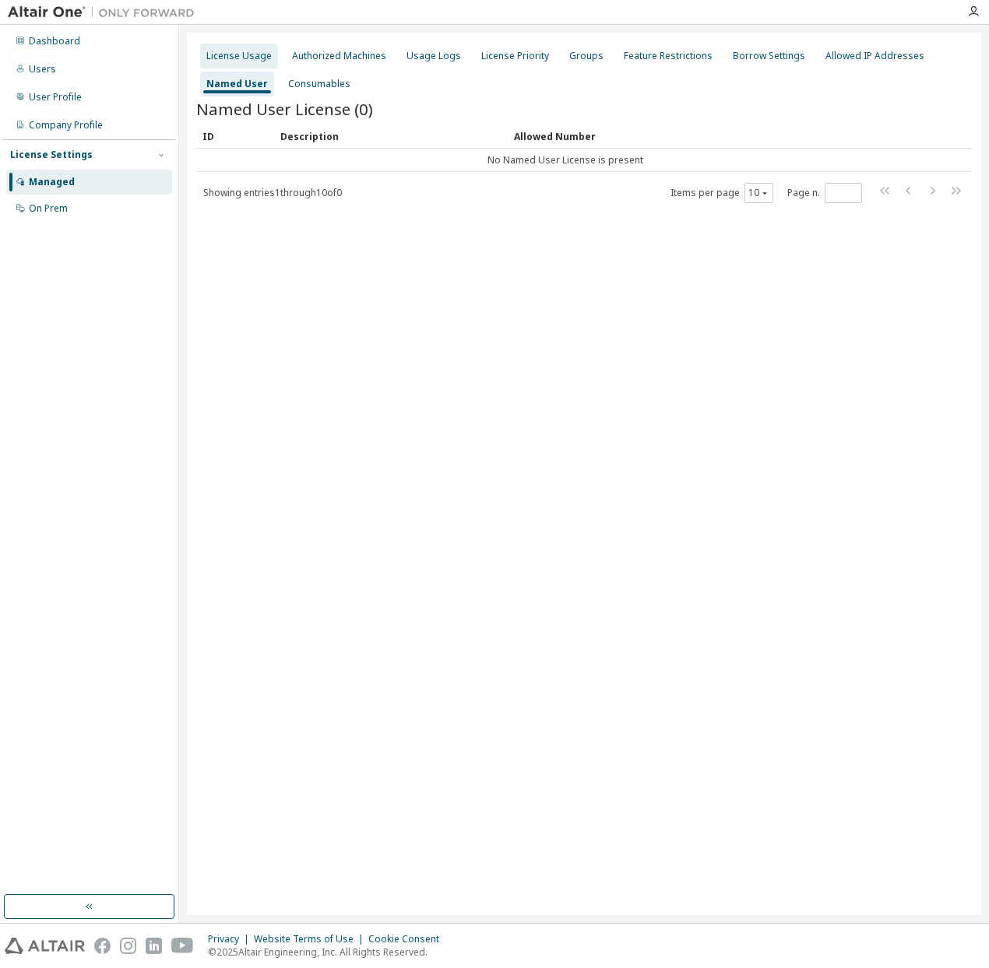
click at [246, 54] on div "License Usage" at bounding box center [238, 56] width 65 height 12
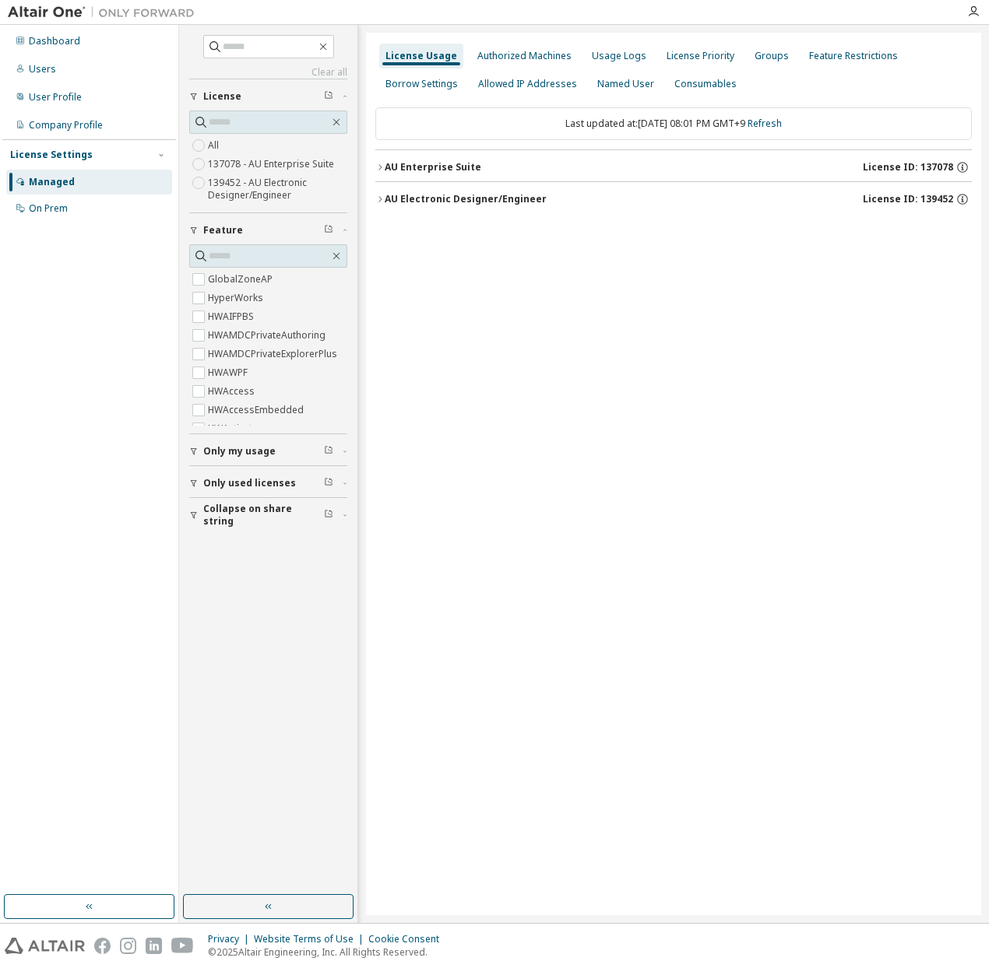
click at [550, 339] on div "License Usage Authorized Machines Usage Logs License Priority Groups Feature Re…" at bounding box center [673, 474] width 615 height 883
click at [696, 59] on div "License Priority" at bounding box center [700, 56] width 68 height 12
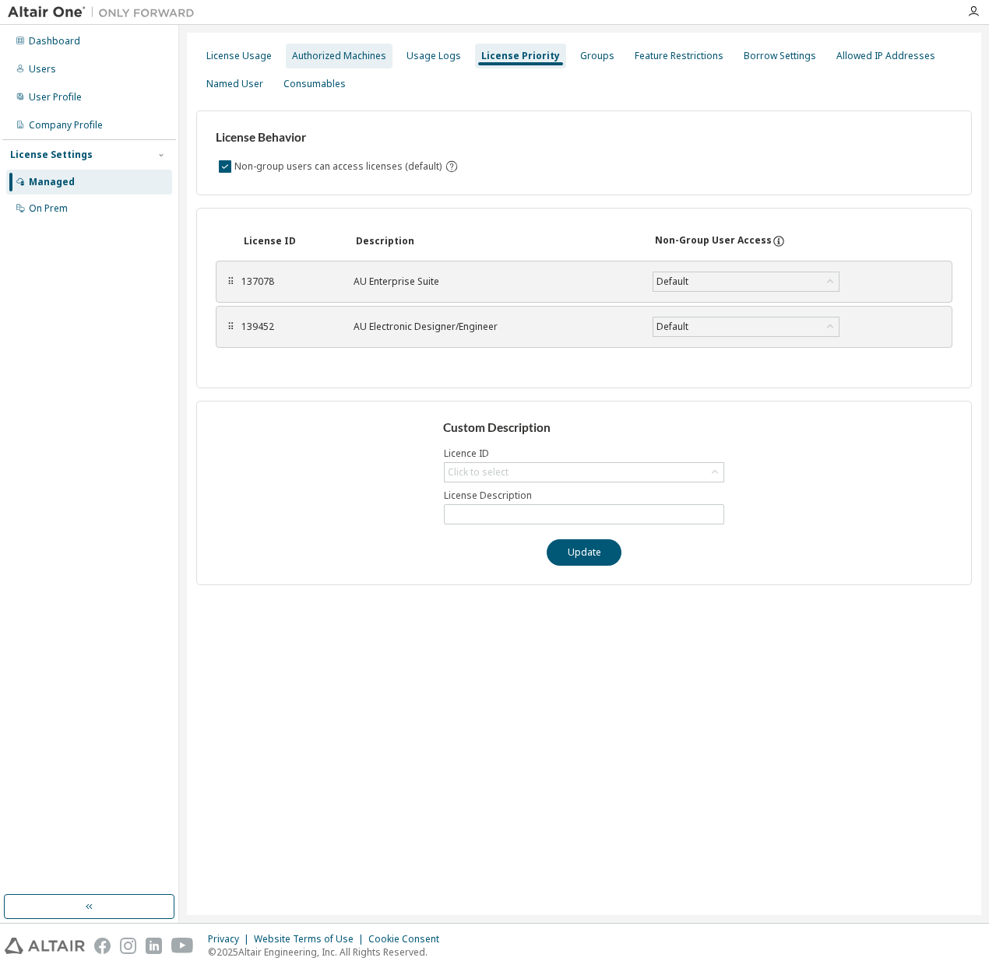
click at [367, 62] on div "Authorized Machines" at bounding box center [339, 56] width 107 height 25
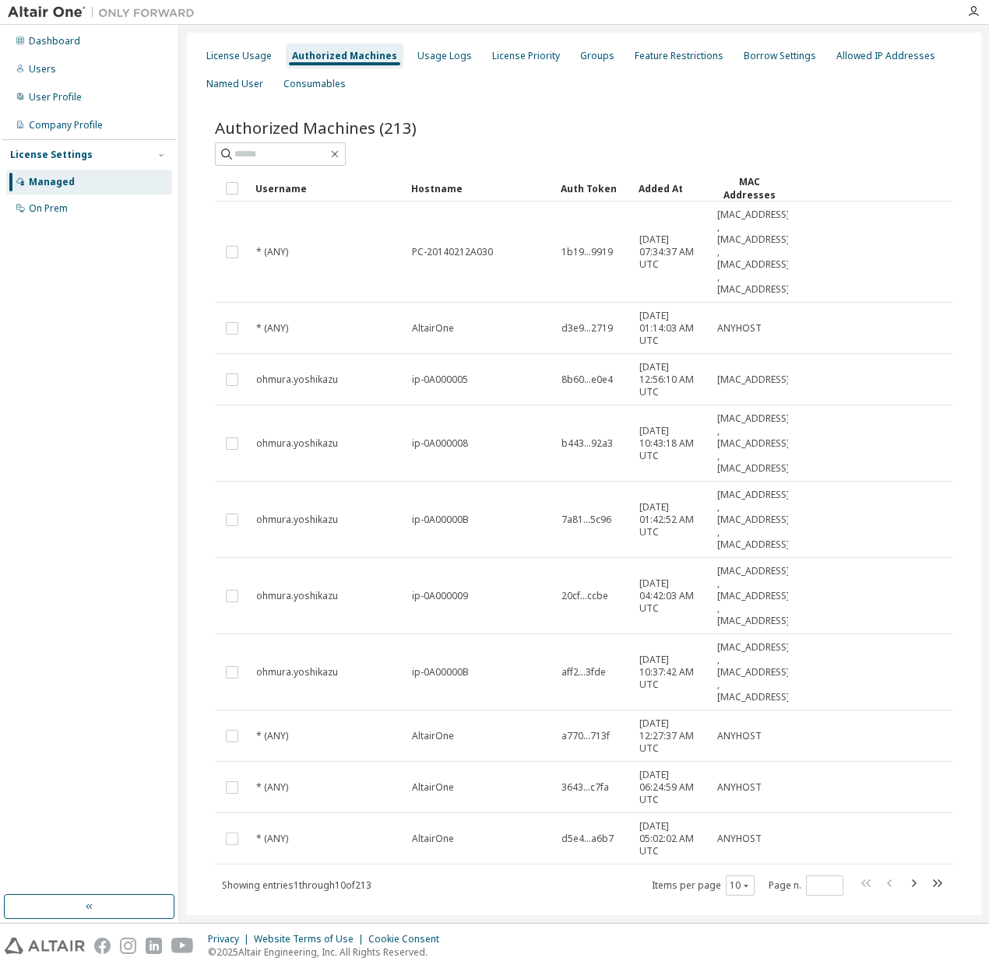
scroll to position [31, 0]
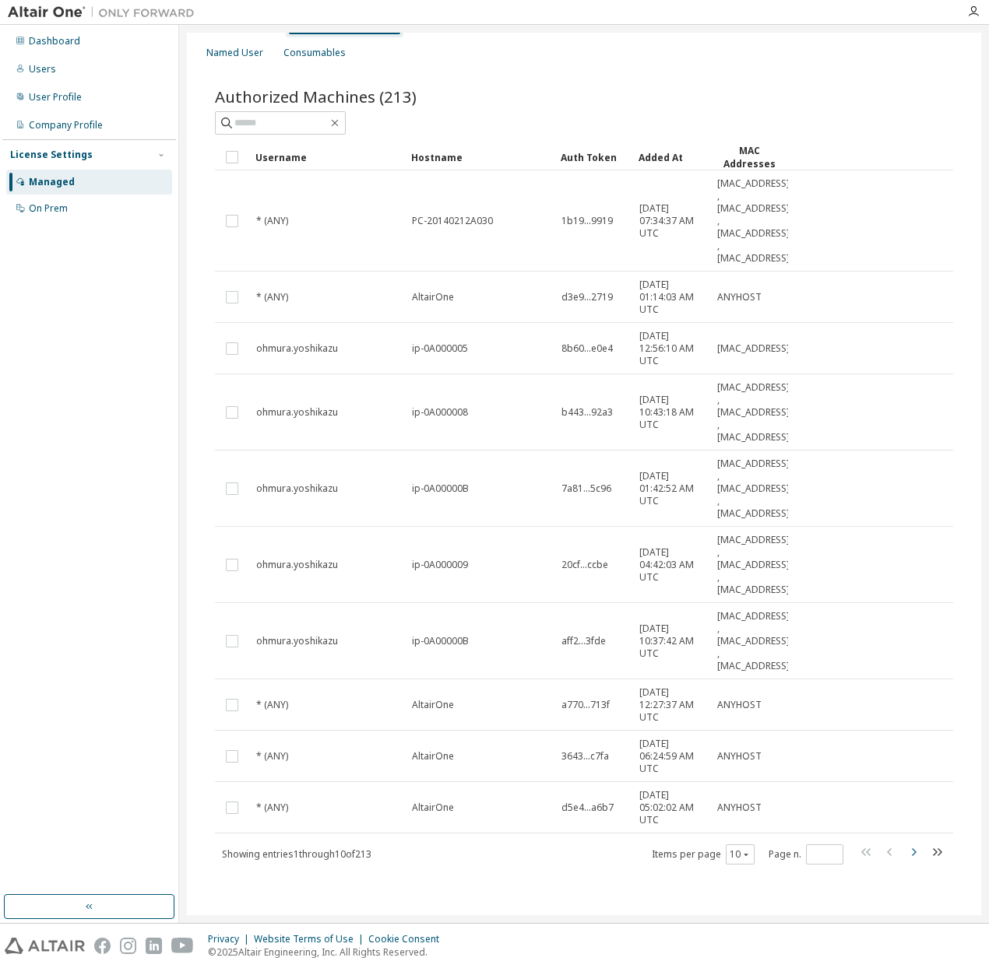
click at [904, 857] on icon "button" at bounding box center [913, 852] width 19 height 19
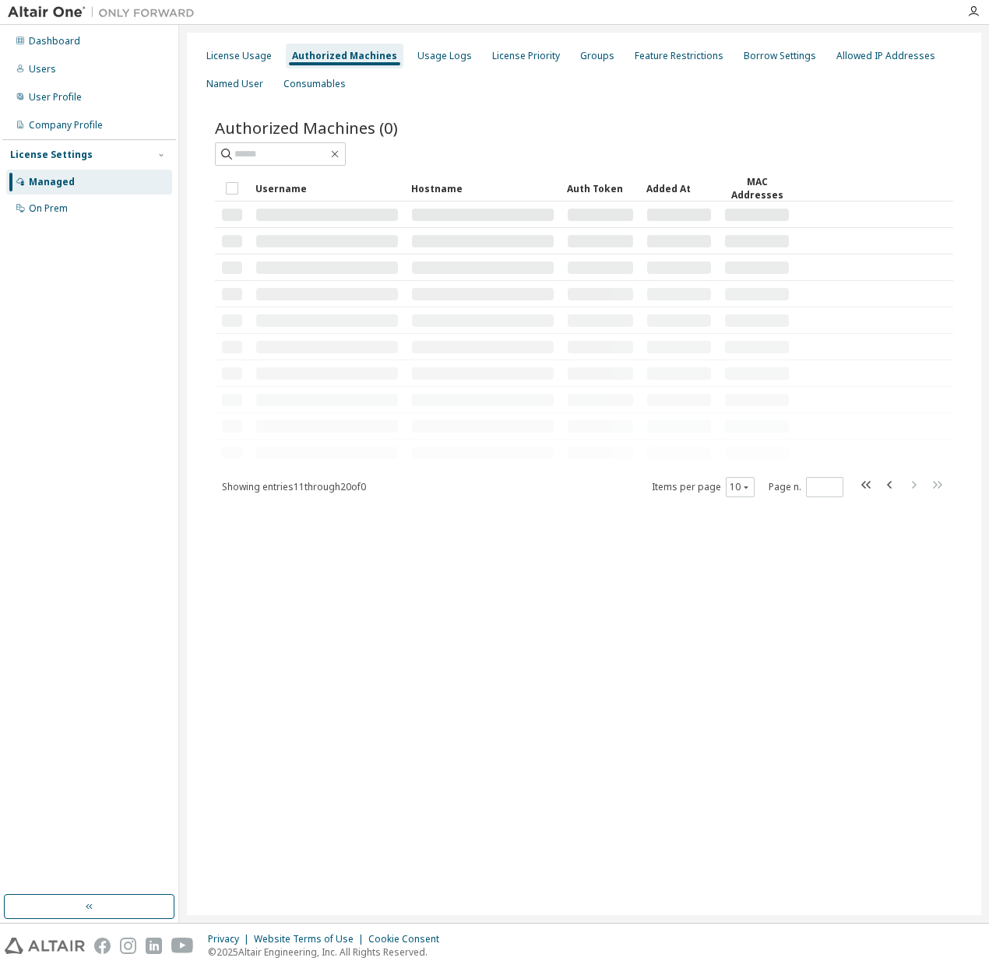
scroll to position [0, 0]
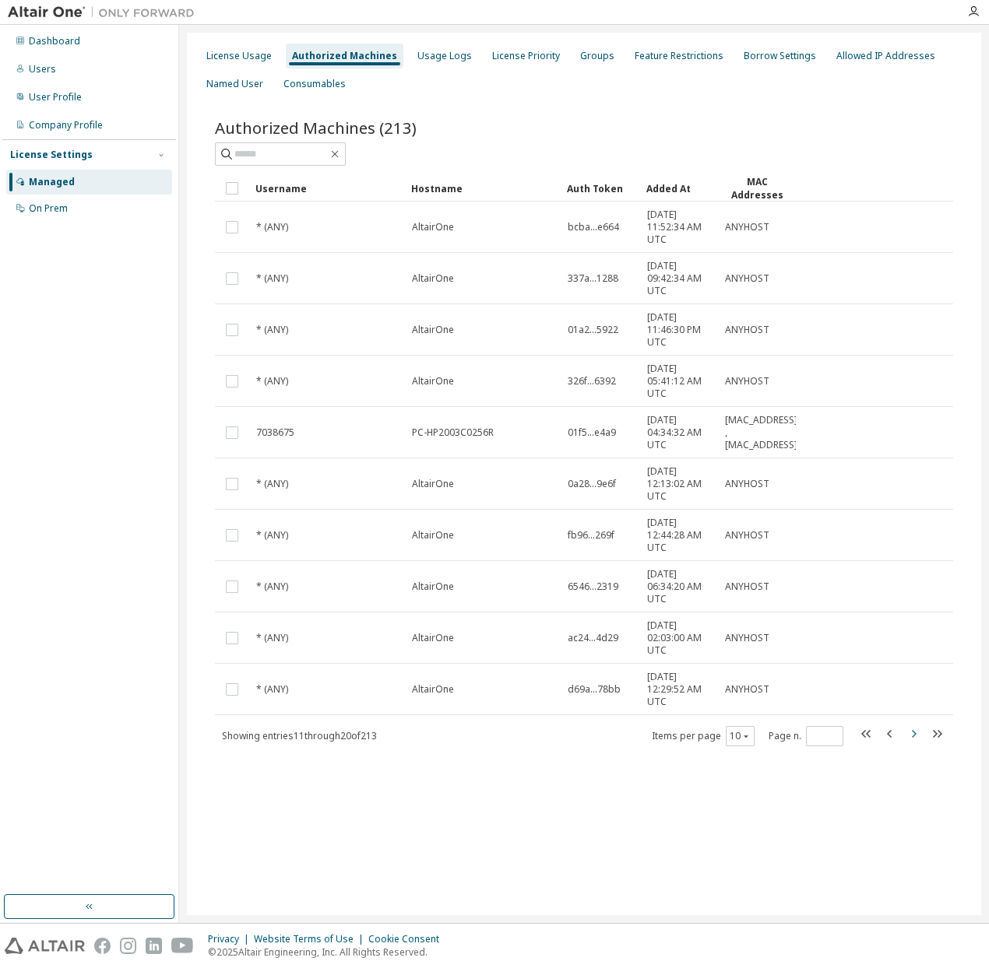
click at [901, 857] on div "License Usage Authorized Machines Usage Logs License Priority Groups Feature Re…" at bounding box center [584, 474] width 794 height 883
click at [912, 733] on icon "button" at bounding box center [913, 734] width 19 height 19
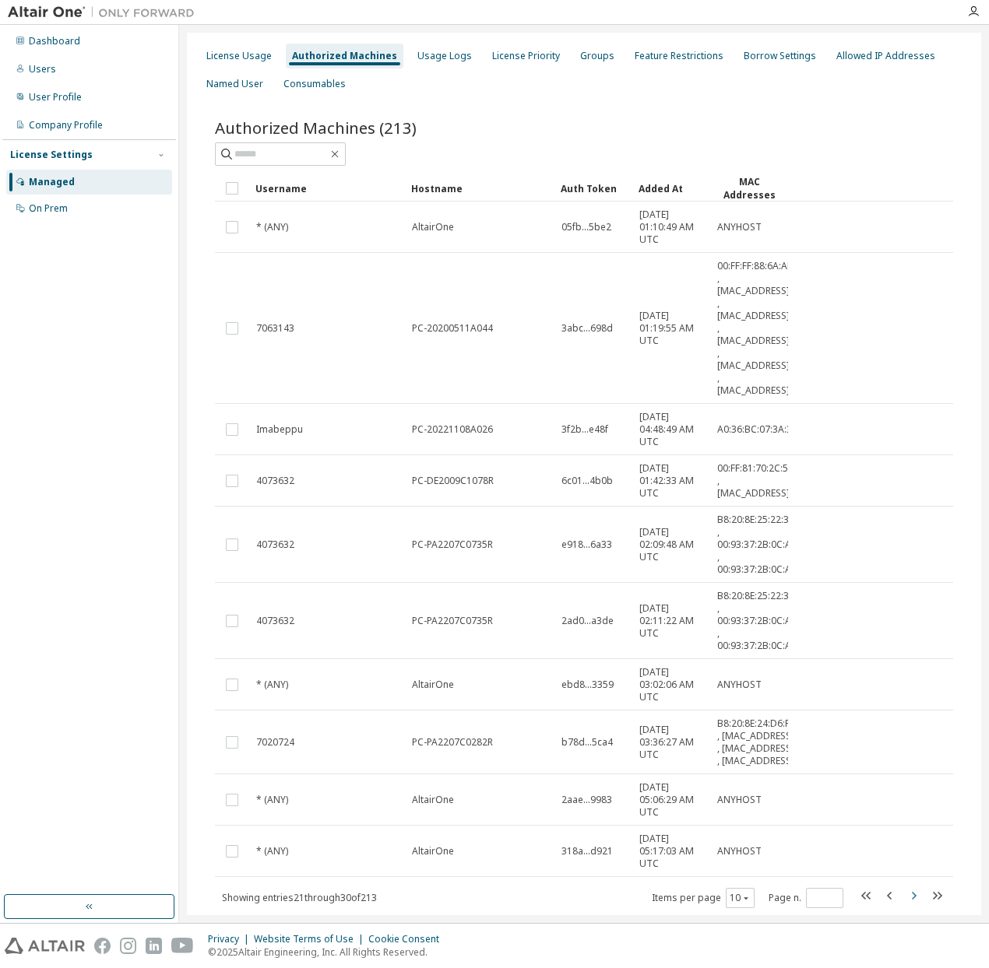
click at [912, 733] on tr "7020724 PC-PA2207C0282R b78d...5ca4 [DATE] 03:36:27 AM UTC B8:20:8E:24:D6:F1 , …" at bounding box center [584, 743] width 738 height 64
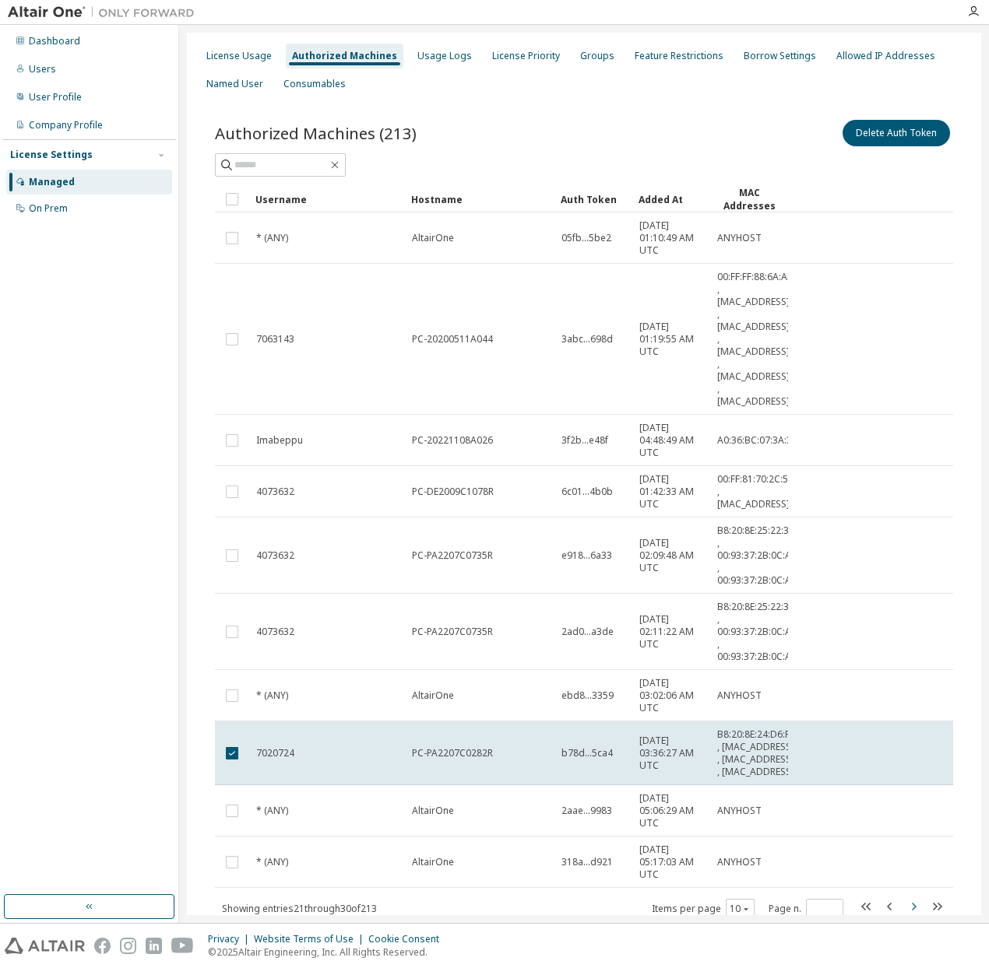
click at [912, 733] on tr "7020724 PC-PA2207C0282R b78d...5ca4 [DATE] 03:36:27 AM UTC B8:20:8E:24:D6:F1 , …" at bounding box center [584, 754] width 738 height 64
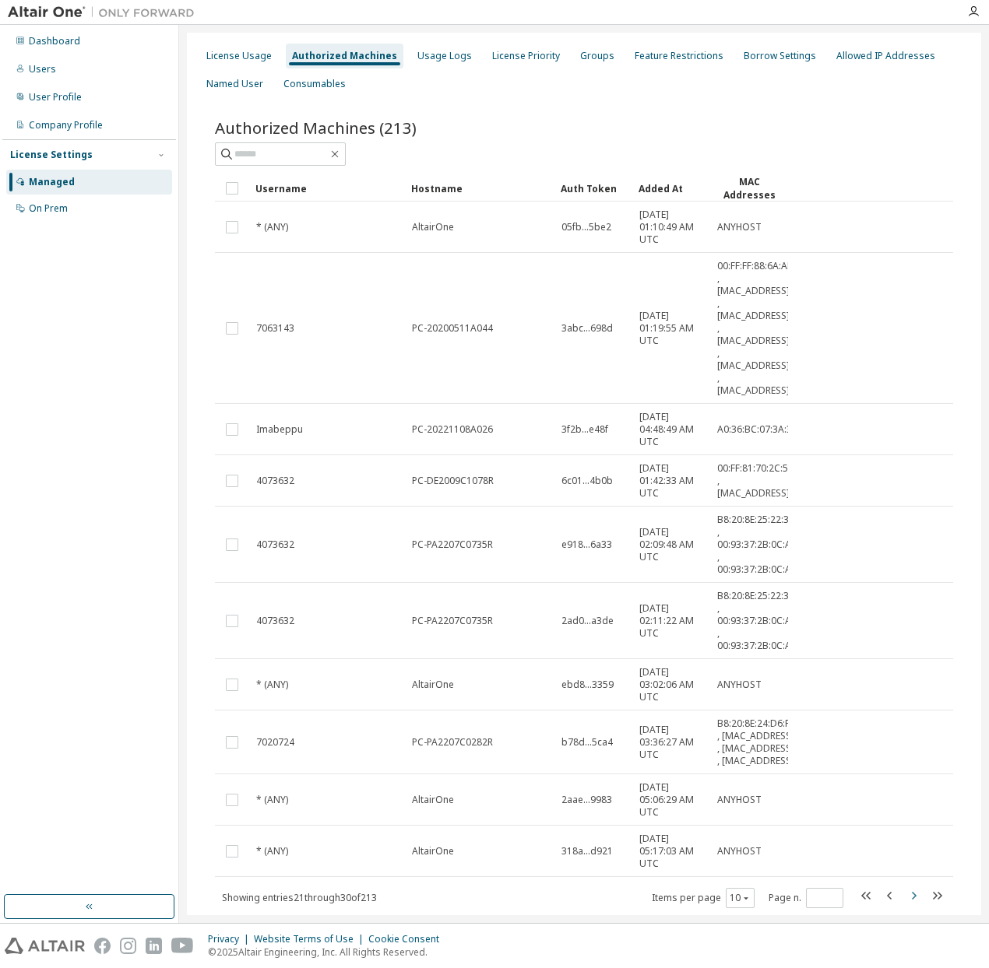
click at [912, 733] on tr "7020724 PC-PA2207C0282R b78d...5ca4 [DATE] 03:36:27 AM UTC B8:20:8E:24:D6:F1 , …" at bounding box center [584, 743] width 738 height 64
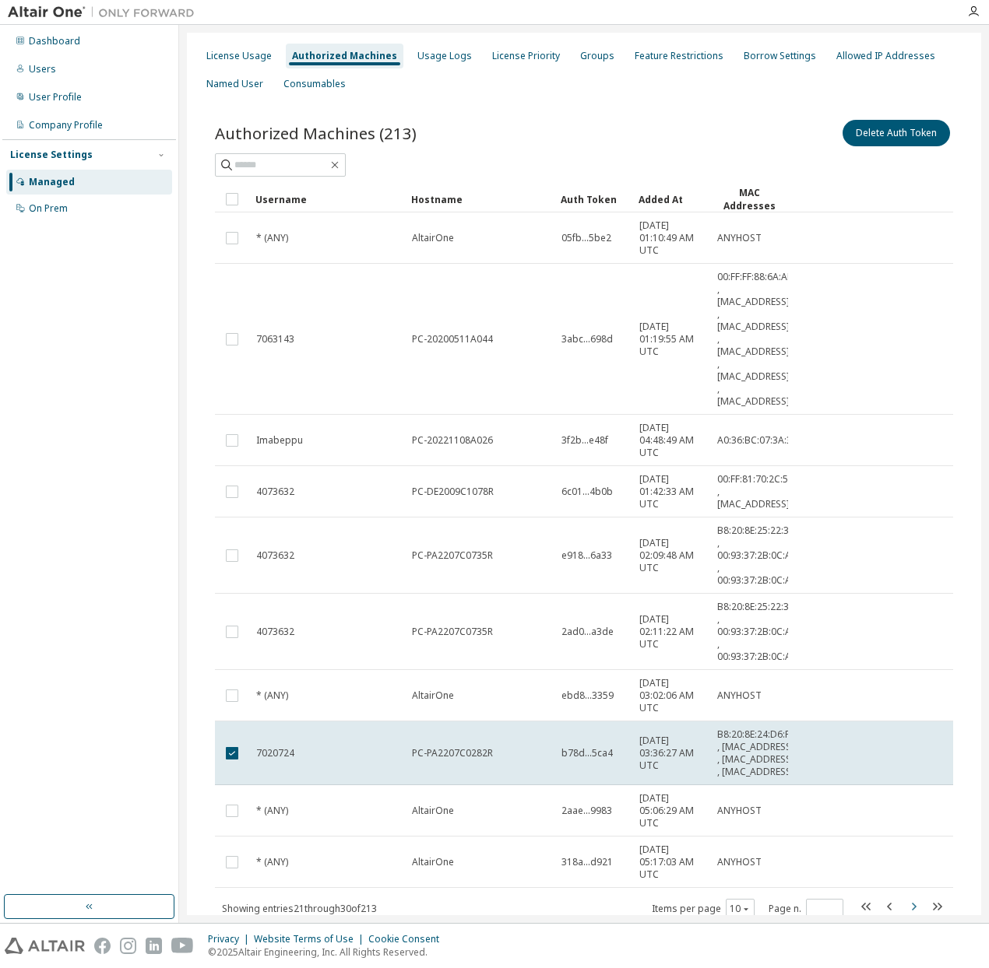
click at [912, 733] on tr "7020724 PC-PA2207C0282R b78d...5ca4 [DATE] 03:36:27 AM UTC B8:20:8E:24:D6:F1 , …" at bounding box center [584, 754] width 738 height 64
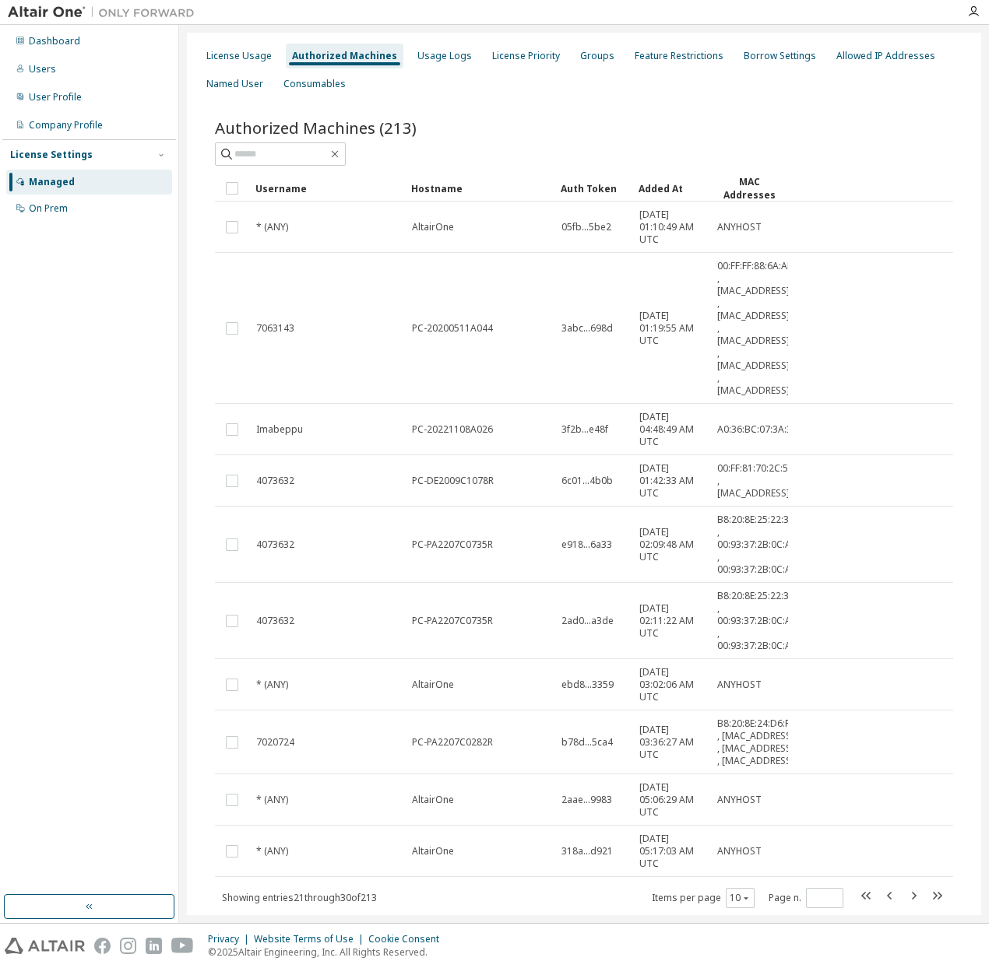
drag, startPoint x: 982, startPoint y: 667, endPoint x: 989, endPoint y: 788, distance: 120.9
click at [988, 788] on html "Dashboard Users User Profile Company Profile License Settings Managed On Prem L…" at bounding box center [494, 484] width 989 height 968
drag, startPoint x: 971, startPoint y: 768, endPoint x: 968, endPoint y: 883, distance: 115.2
click at [968, 883] on div "License Usage Authorized Machines Usage Logs License Priority Groups Feature Re…" at bounding box center [584, 496] width 794 height 926
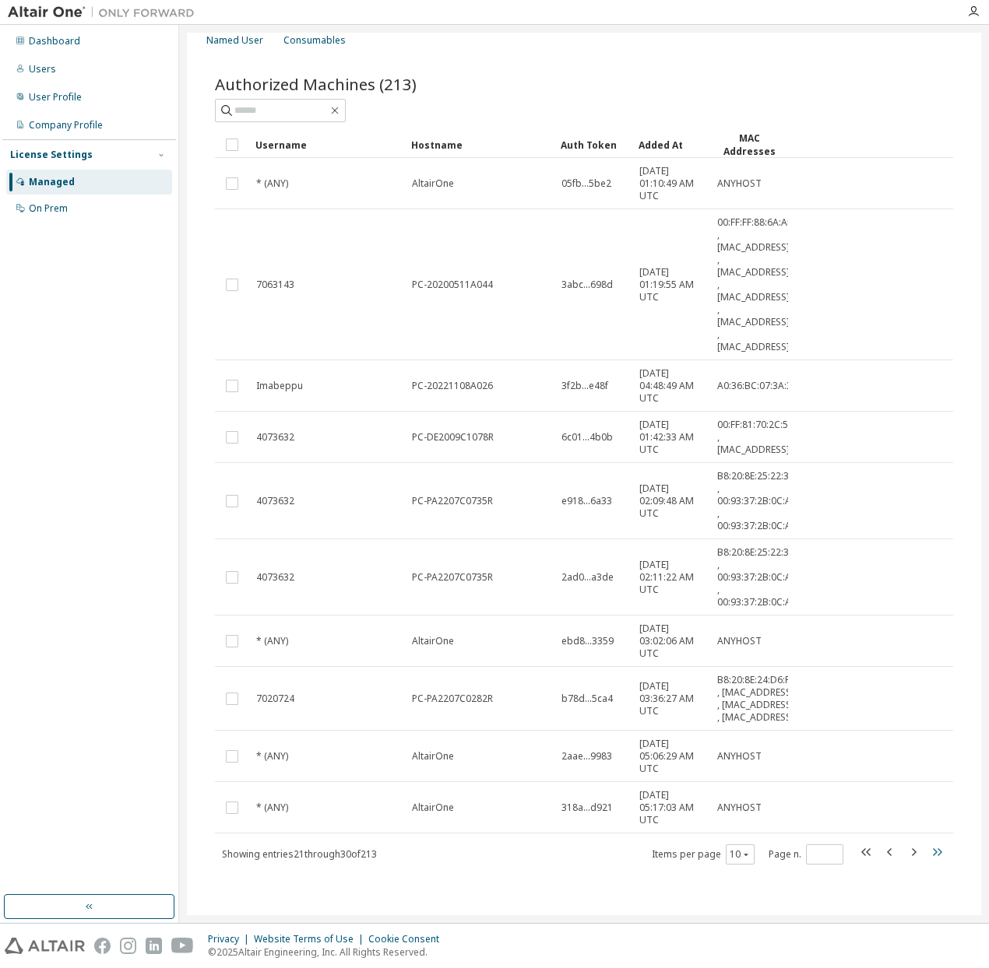
click at [935, 847] on icon "button" at bounding box center [936, 852] width 19 height 19
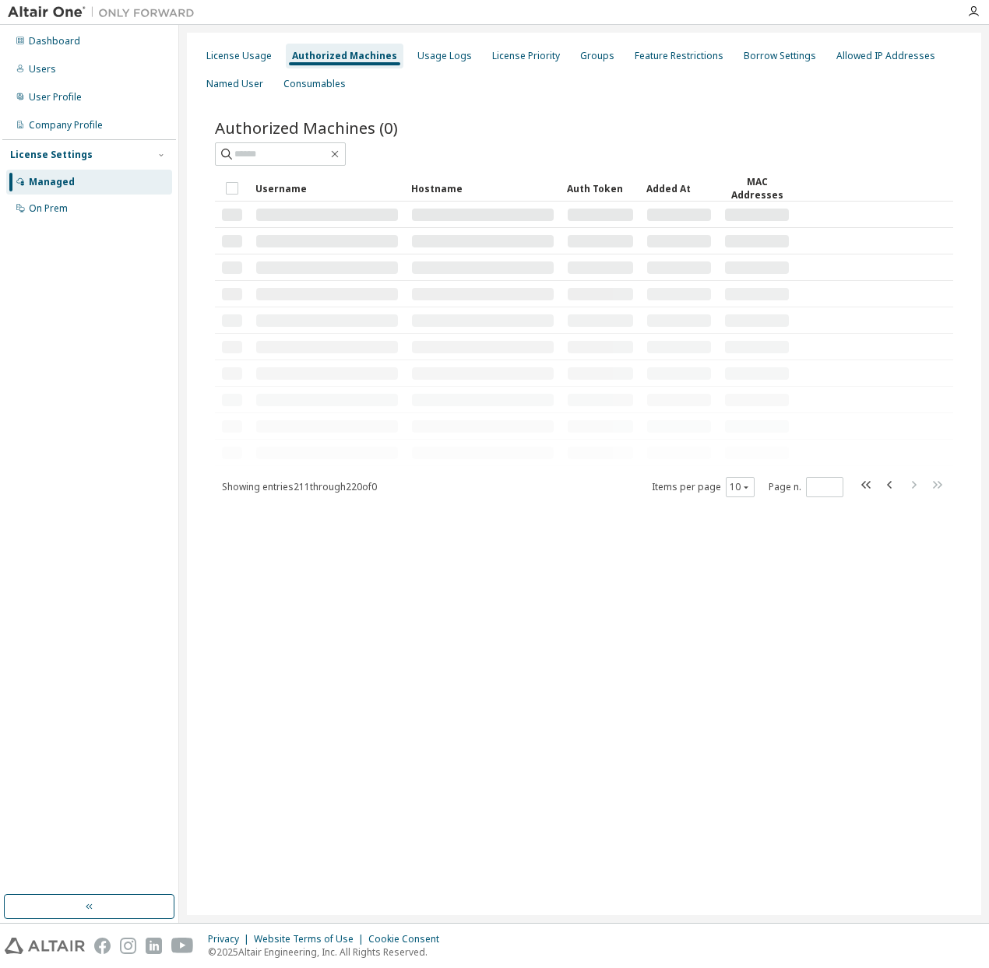
scroll to position [0, 0]
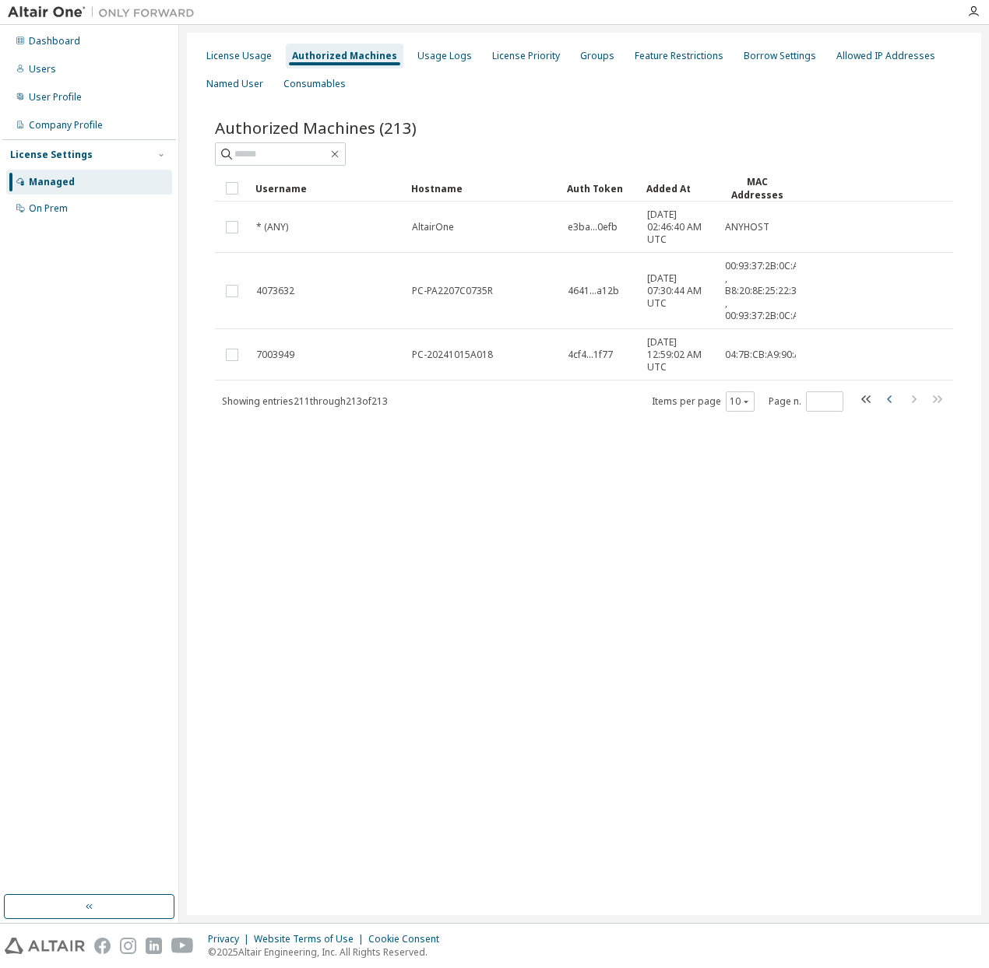
click at [886, 397] on icon "button" at bounding box center [889, 399] width 19 height 19
type input "**"
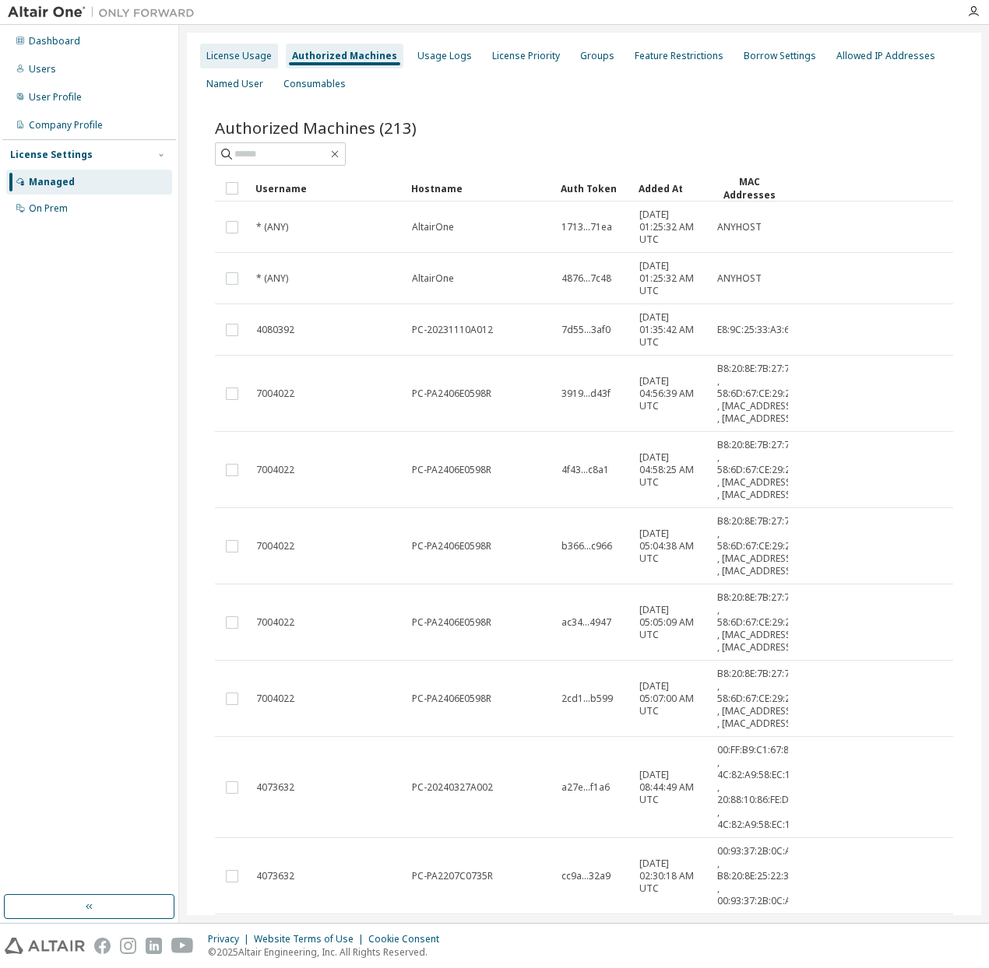
click at [246, 54] on div "License Usage" at bounding box center [238, 56] width 65 height 12
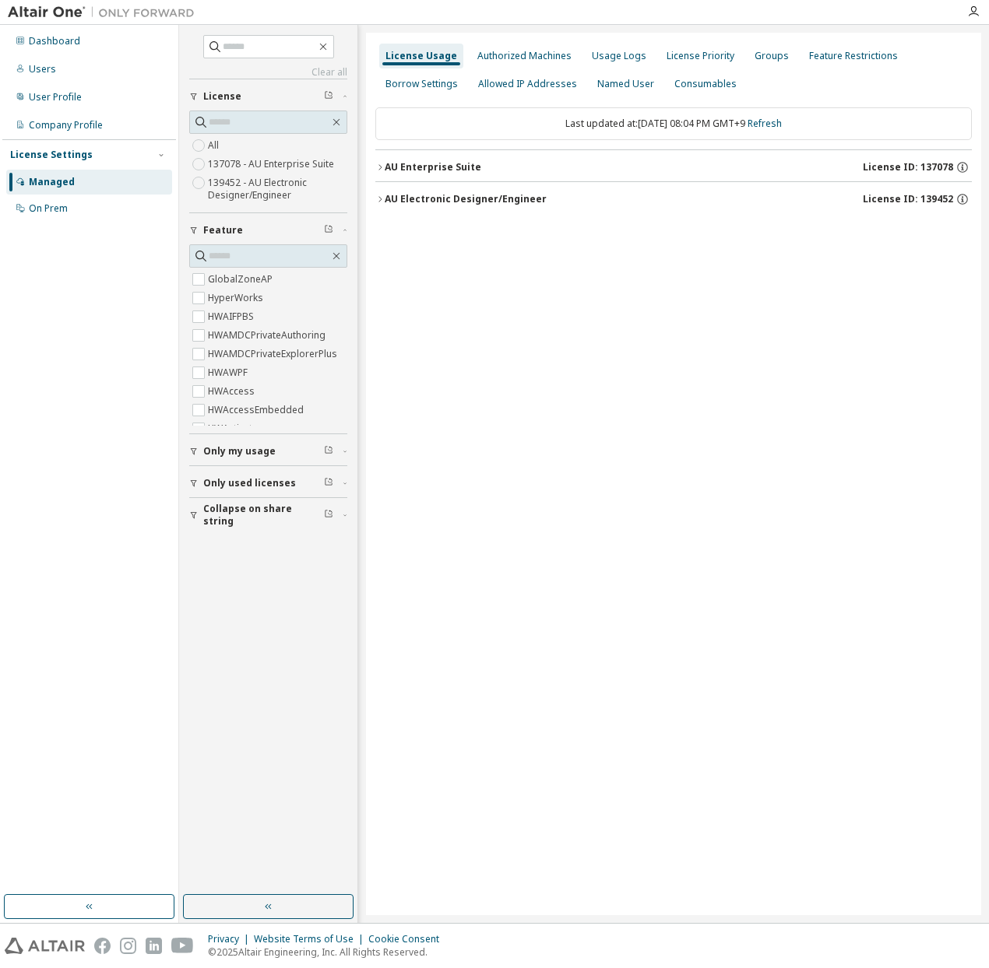
click at [386, 166] on div "AU Enterprise Suite" at bounding box center [433, 167] width 97 height 12
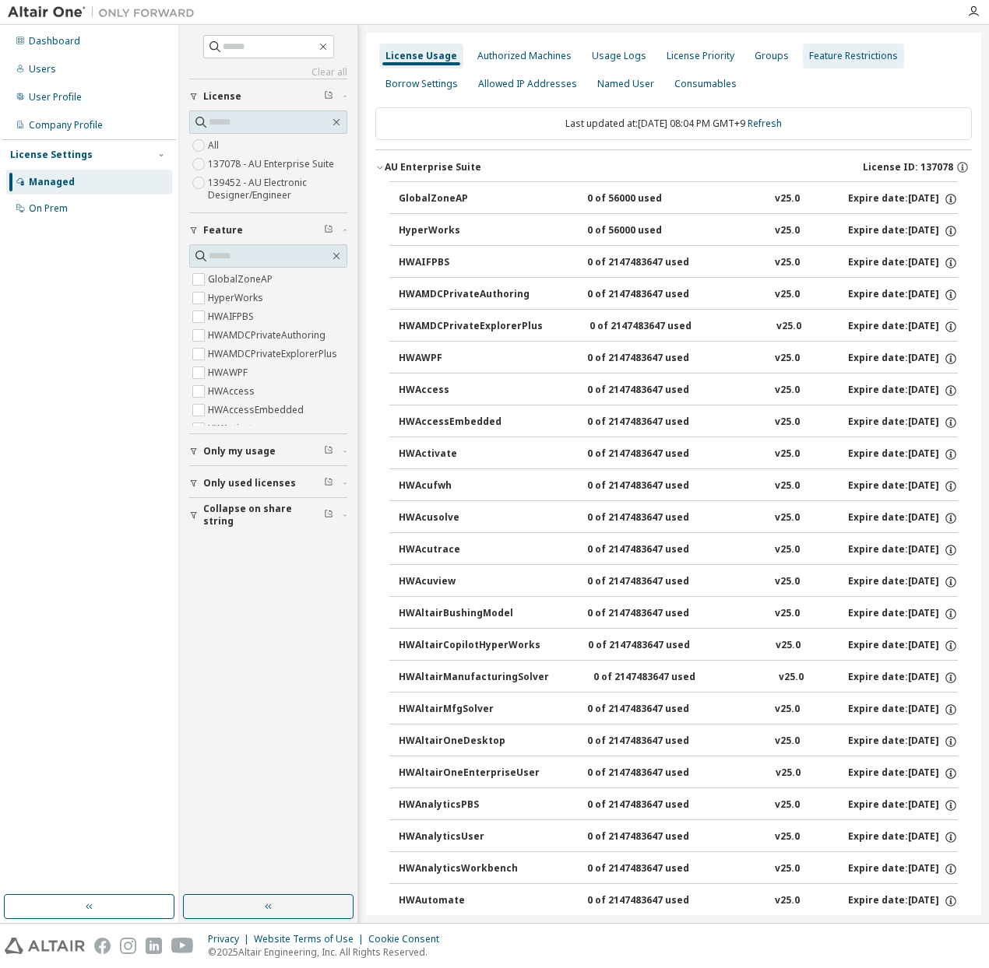
click at [666, 58] on div "License Priority" at bounding box center [700, 56] width 68 height 12
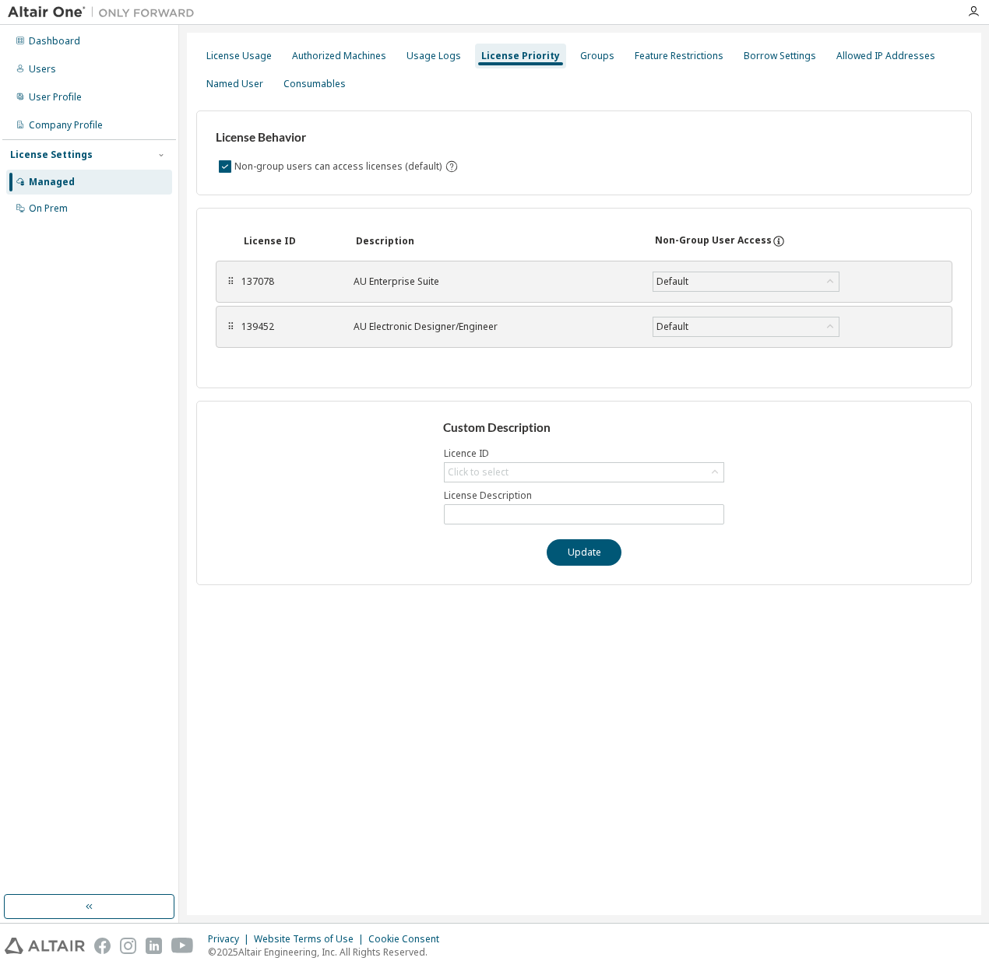
click at [524, 460] on div "Custom Description Licence ID Click to select License Description Update" at bounding box center [583, 493] width 775 height 184
click at [532, 476] on div "Click to select" at bounding box center [583, 472] width 279 height 19
click at [524, 522] on li "137078 - AU Enterprise Suite" at bounding box center [583, 516] width 276 height 20
type input "**********"
click at [590, 559] on button "Update" at bounding box center [583, 552] width 75 height 26
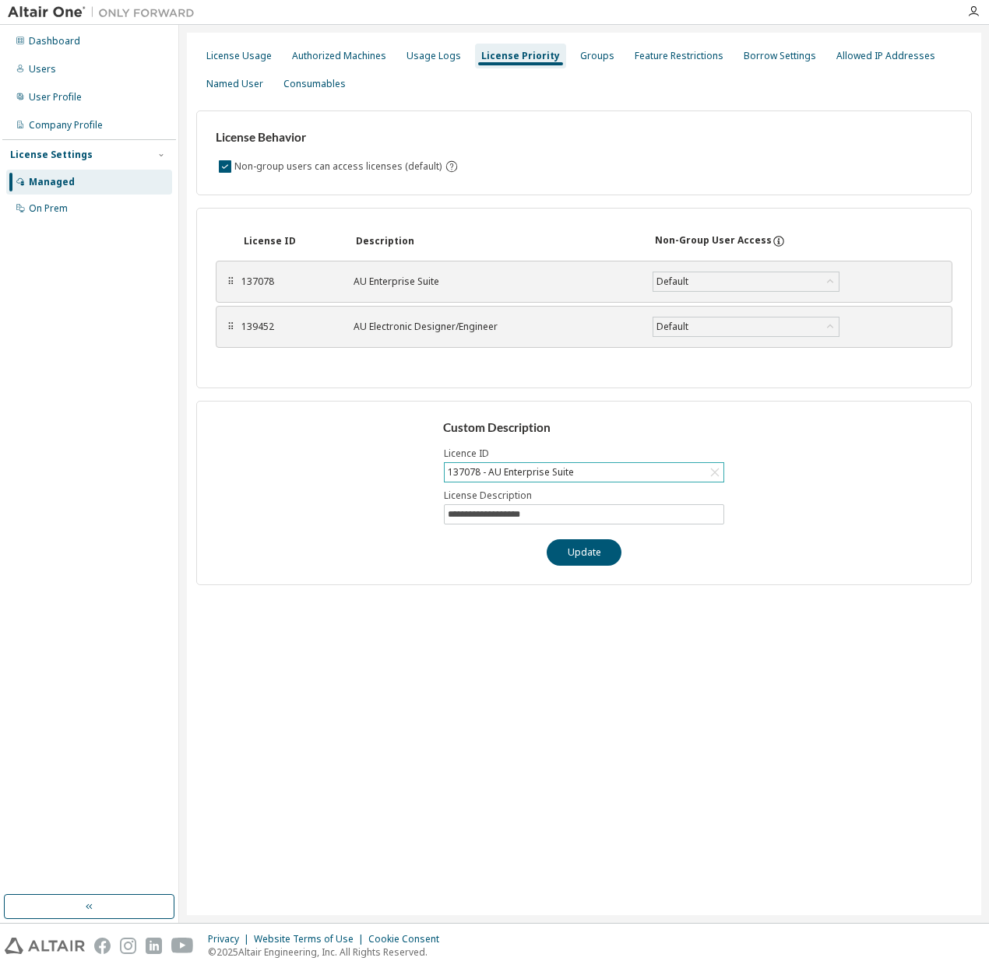
drag, startPoint x: 840, startPoint y: 479, endPoint x: 838, endPoint y: 467, distance: 11.8
click at [838, 477] on div "**********" at bounding box center [583, 493] width 775 height 184
click at [590, 61] on div "Groups" at bounding box center [597, 56] width 34 height 12
